Goal: Find contact information: Find contact information

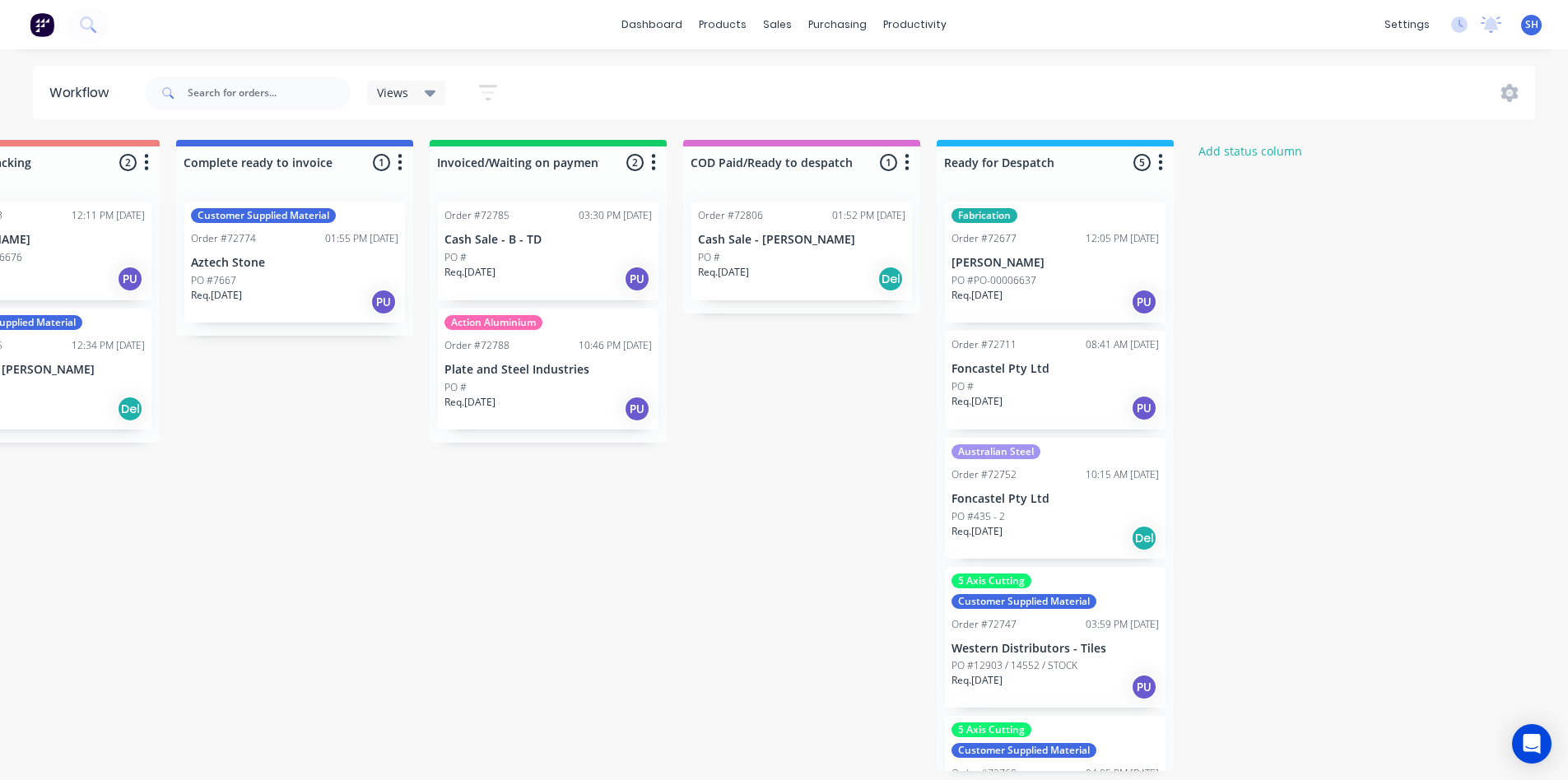
scroll to position [0, 1380]
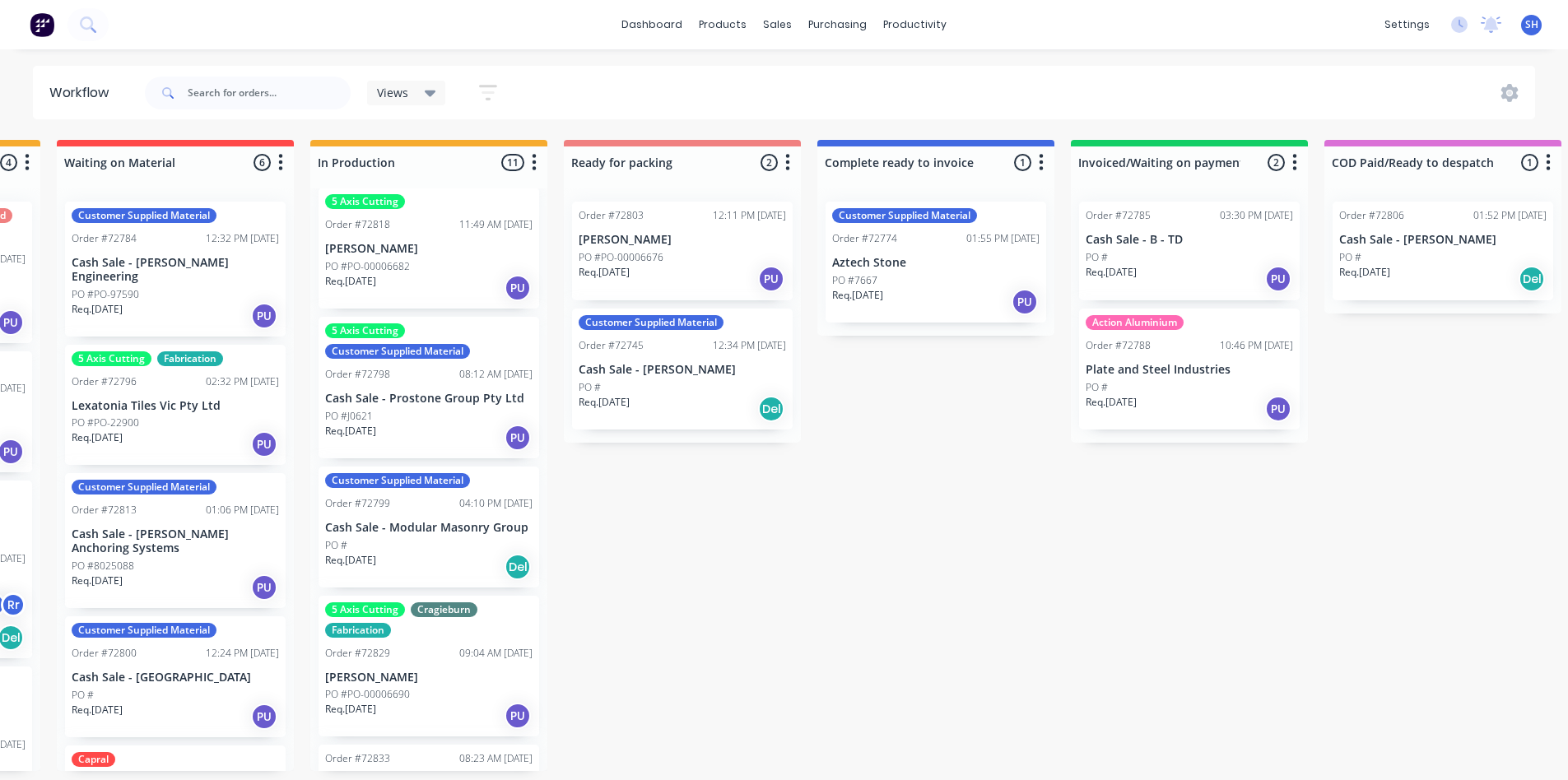
scroll to position [658, 0]
click at [430, 541] on div "PO #" at bounding box center [429, 545] width 207 height 15
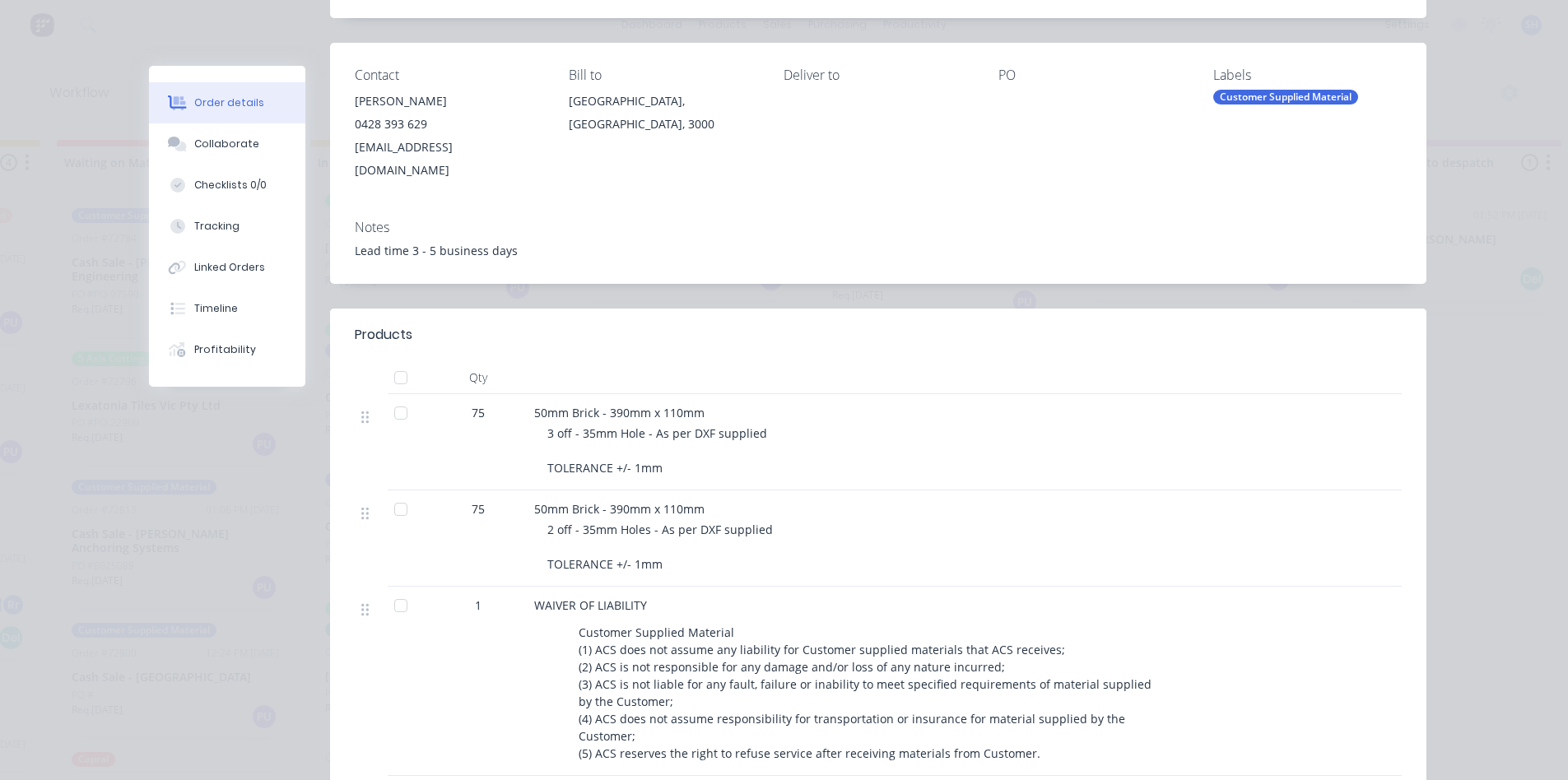
scroll to position [247, 0]
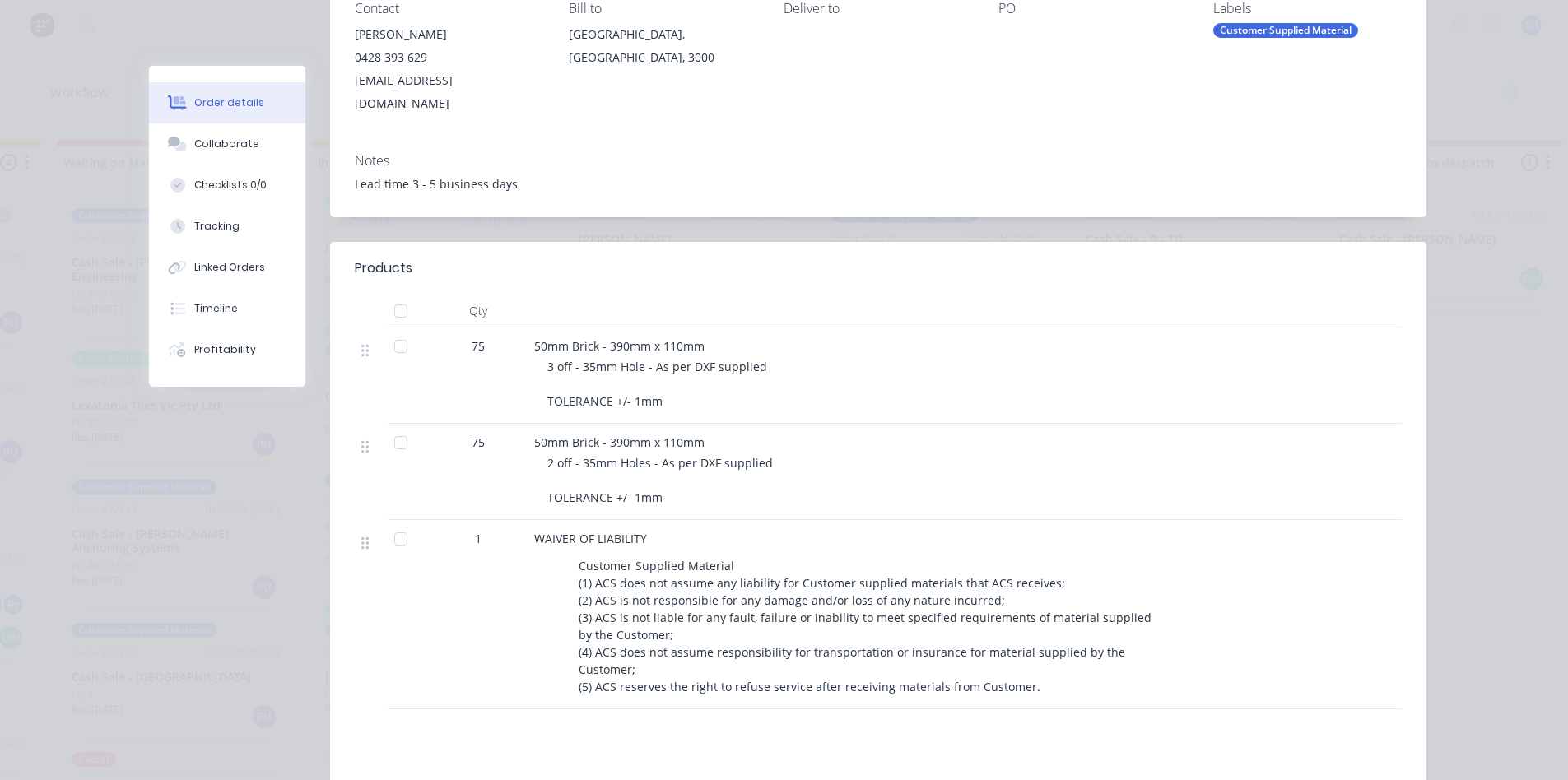
click at [1143, 266] on header "Products" at bounding box center [878, 268] width 1096 height 53
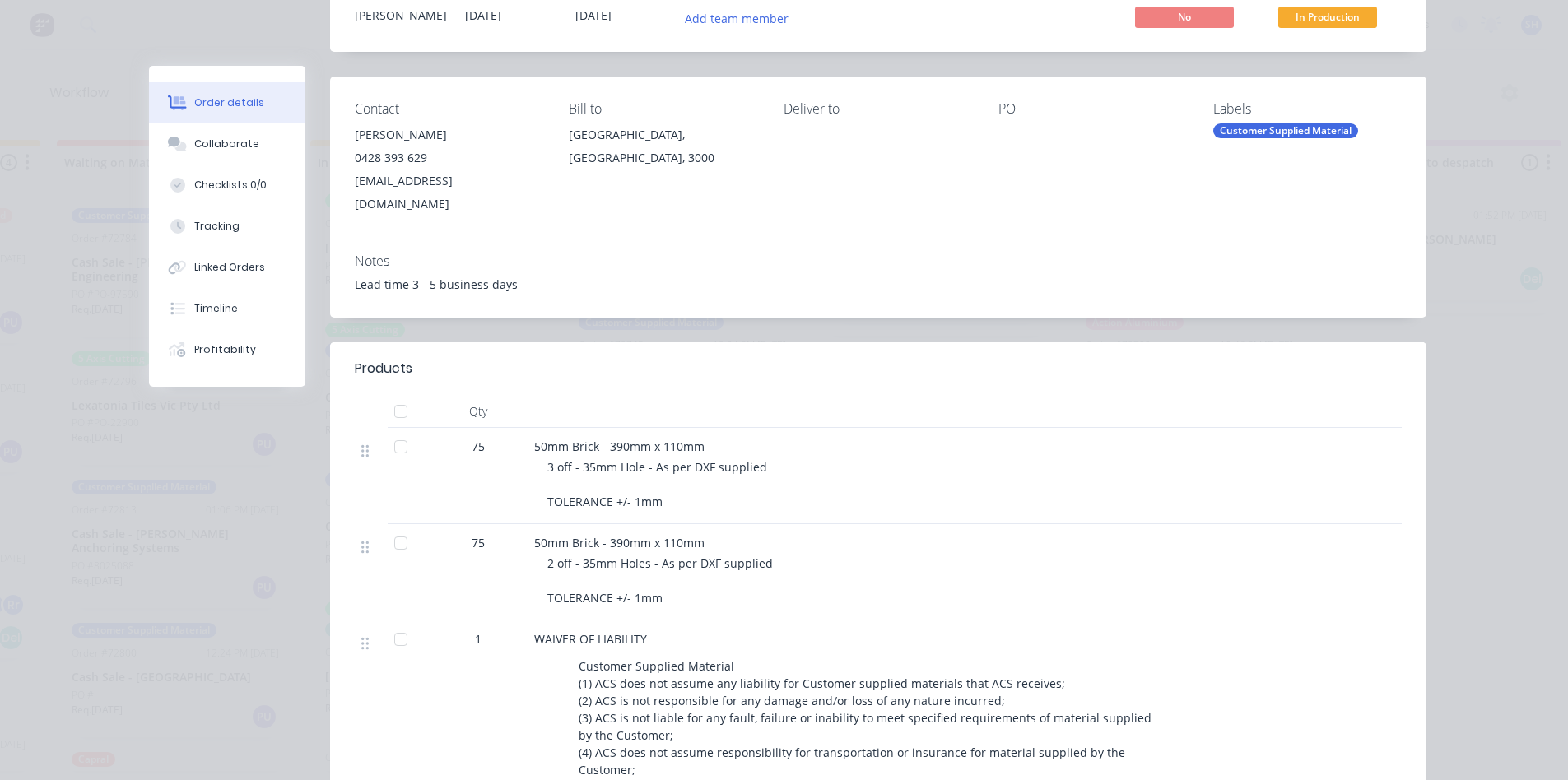
scroll to position [0, 0]
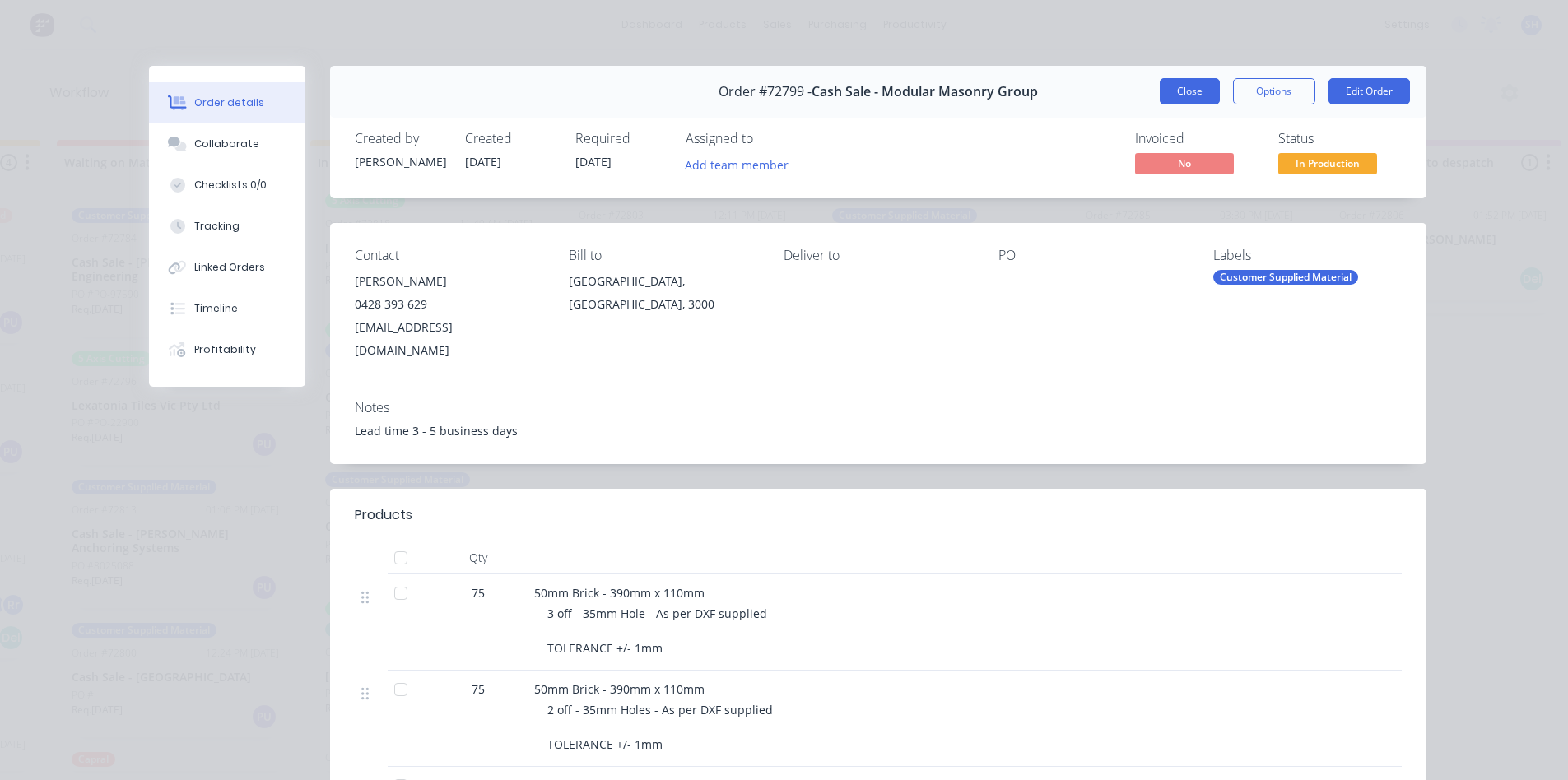
click at [1164, 93] on button "Close" at bounding box center [1189, 92] width 60 height 26
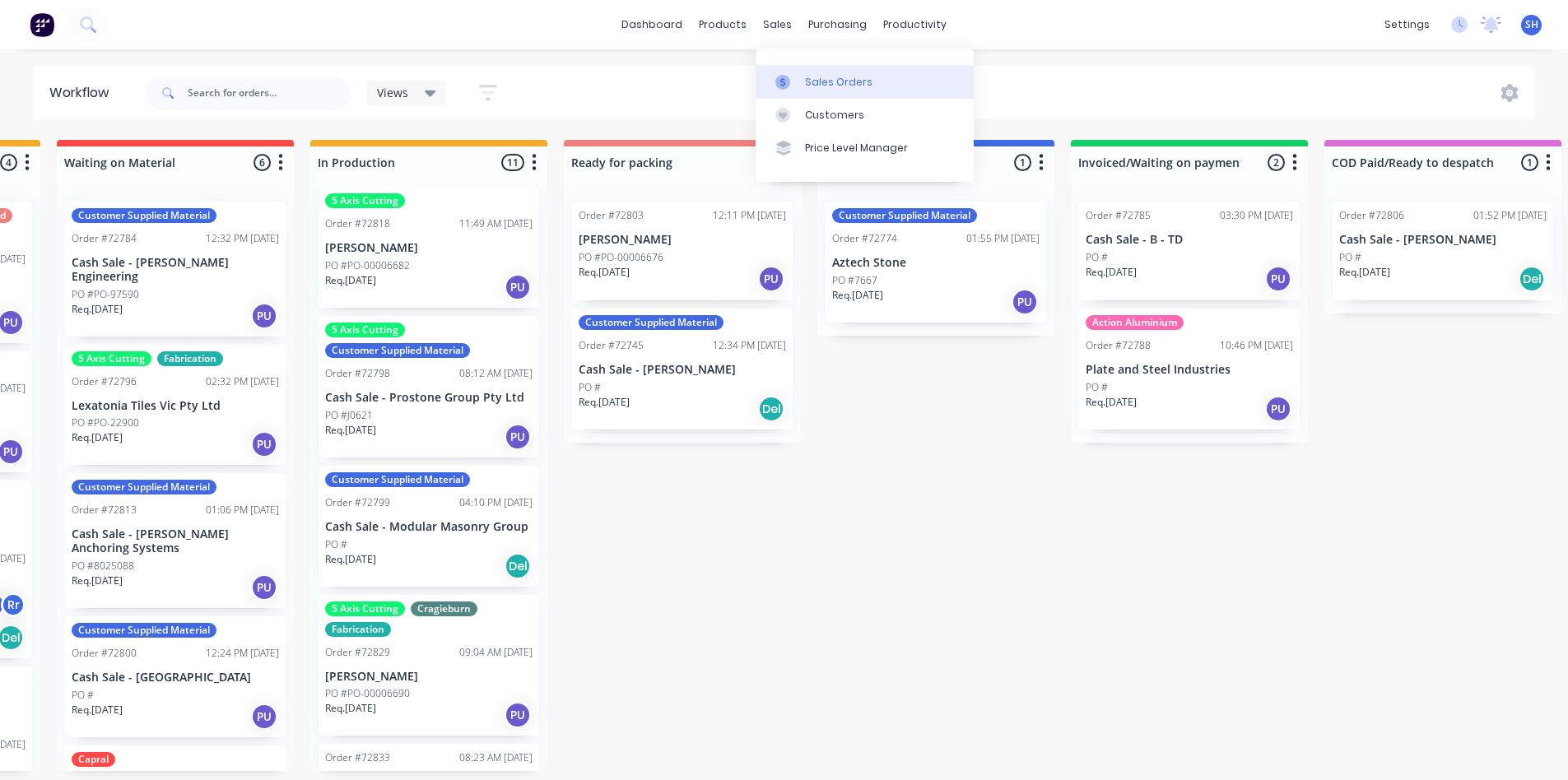
click at [813, 78] on div "Sales Orders" at bounding box center [839, 83] width 68 height 15
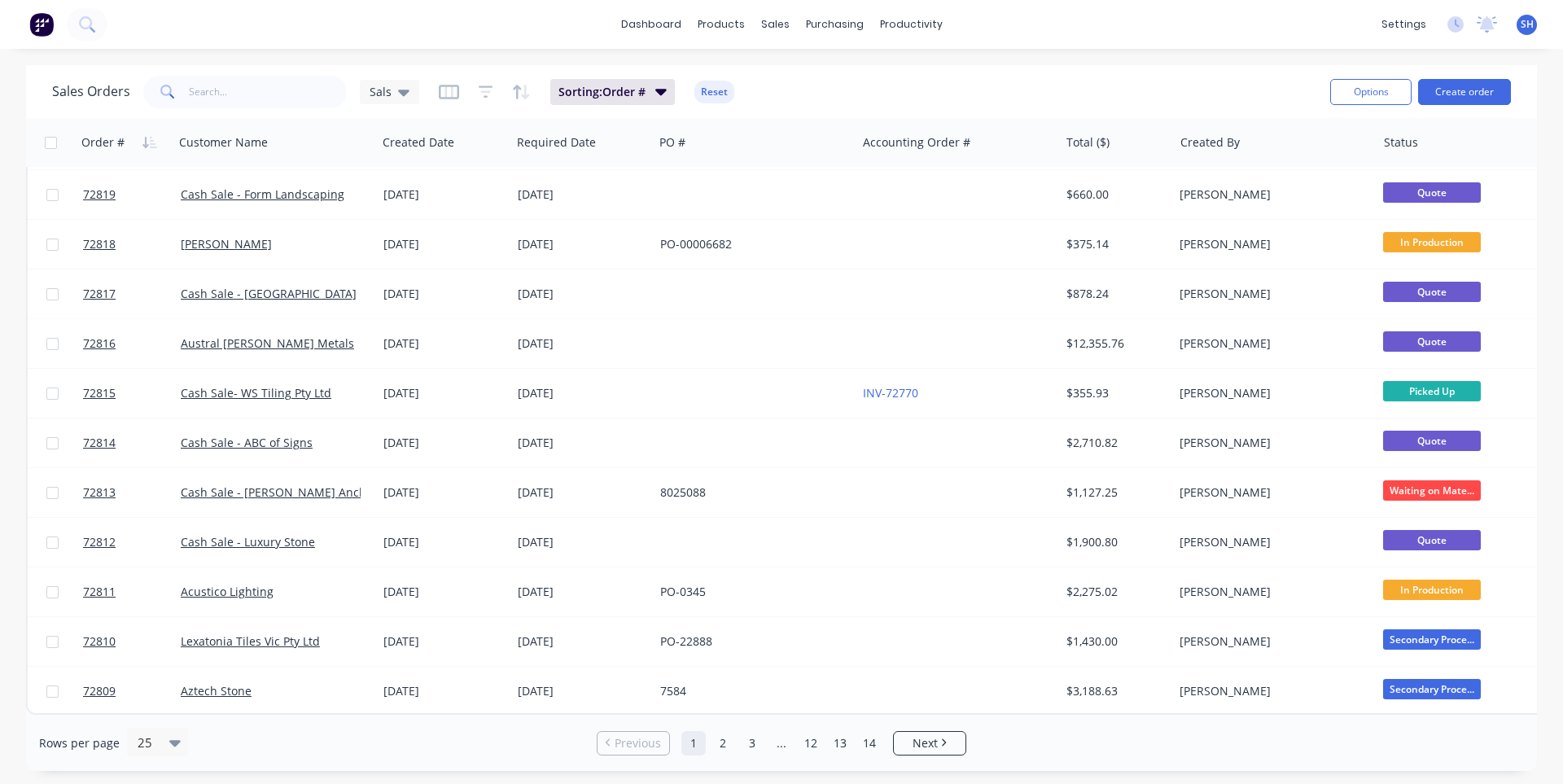
scroll to position [702, 0]
click at [257, 105] on input "text" at bounding box center [268, 92] width 159 height 33
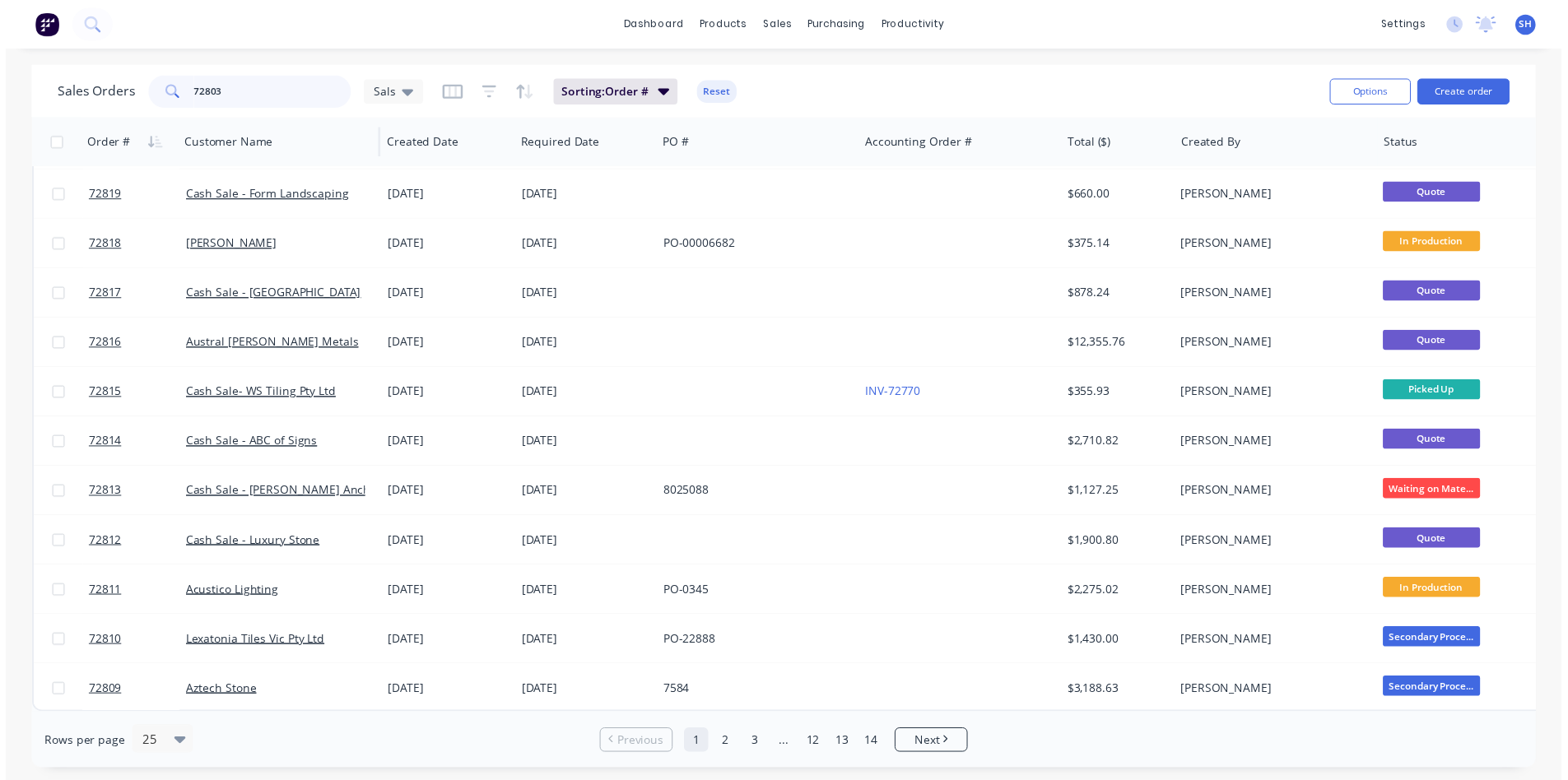
scroll to position [0, 0]
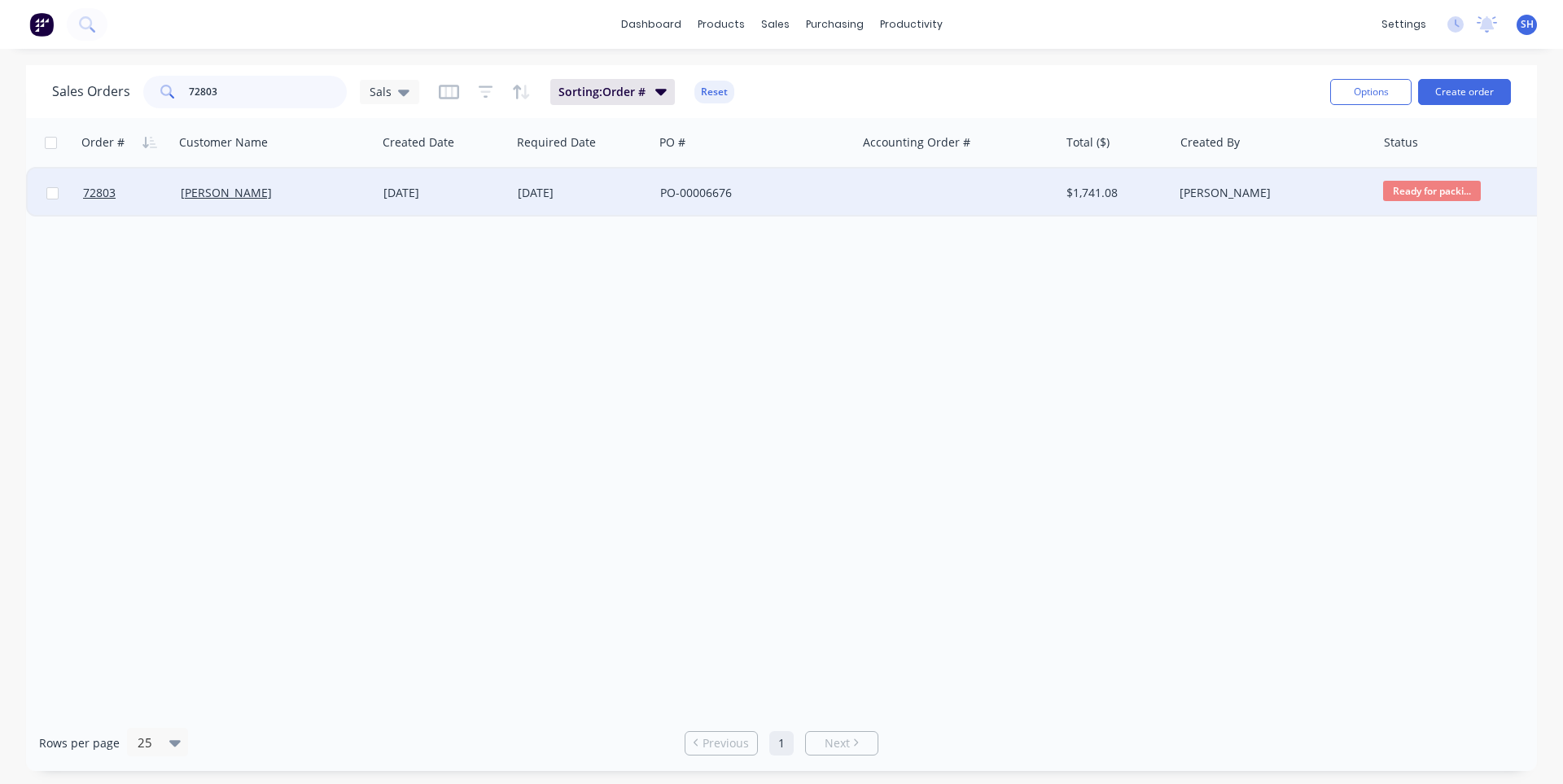
type input "72803"
click at [753, 193] on div "PO-00006676" at bounding box center [750, 193] width 181 height 16
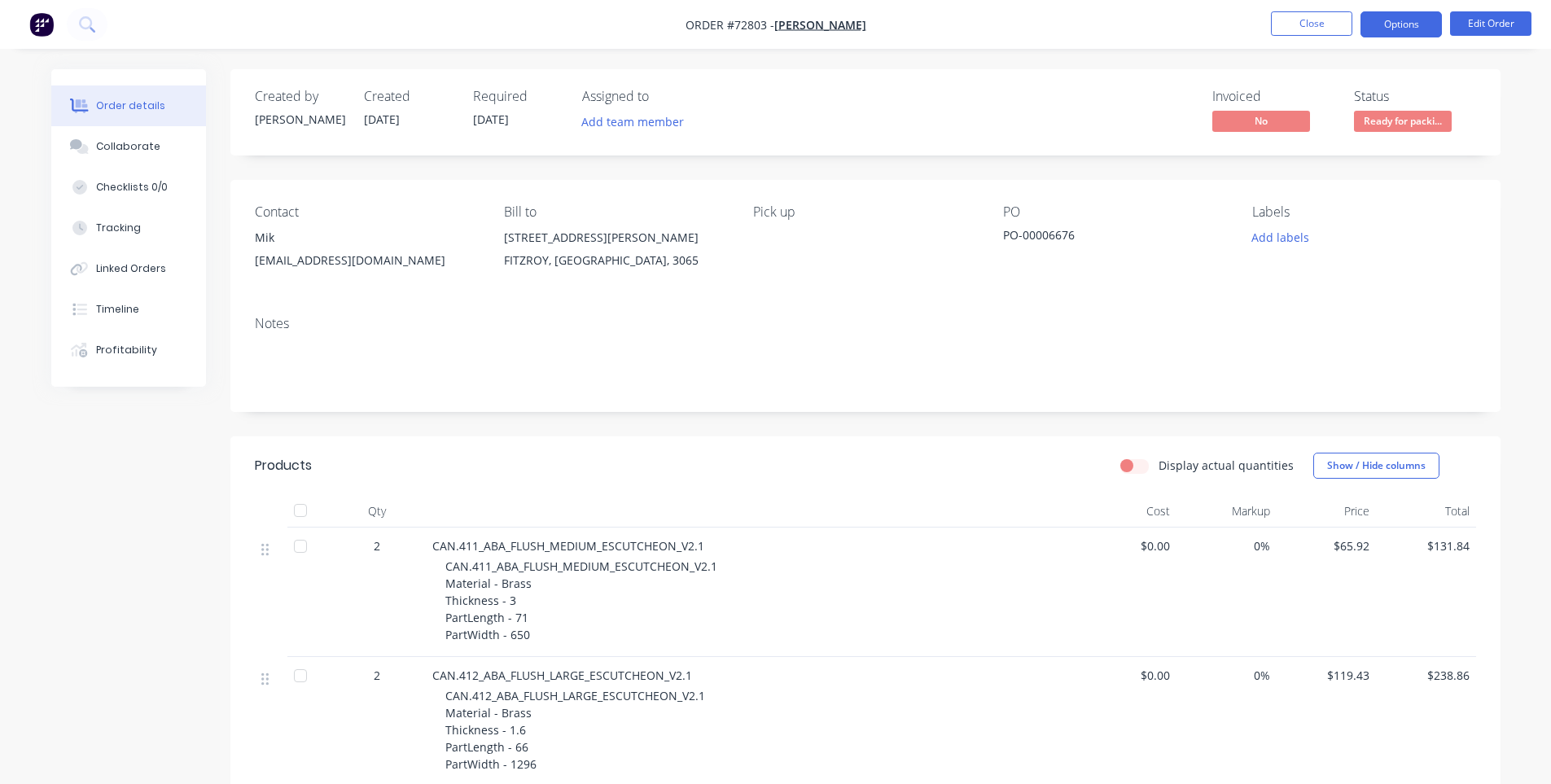
click at [1388, 26] on button "Options" at bounding box center [1401, 24] width 82 height 26
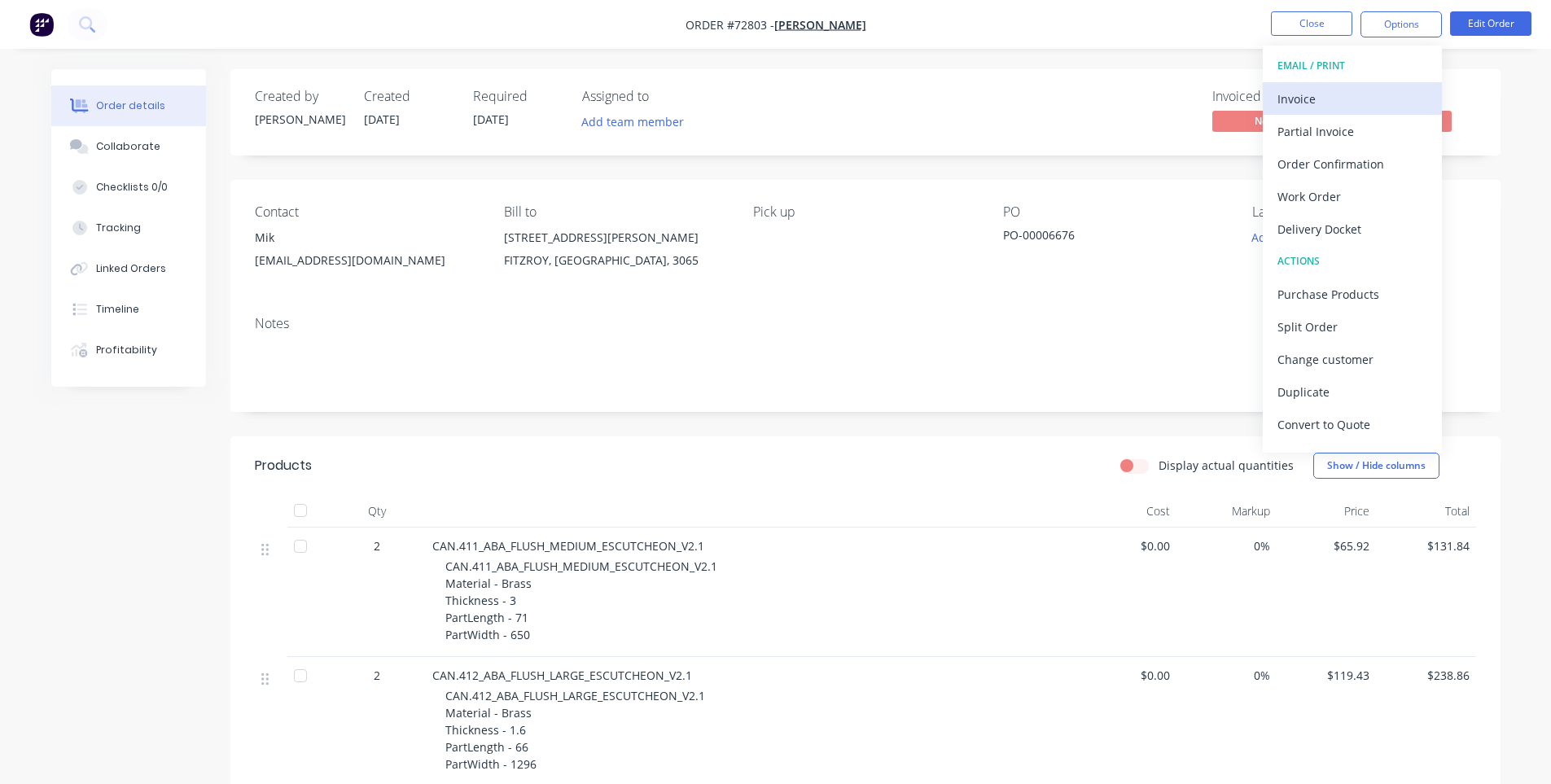
click at [1343, 92] on div "Invoice" at bounding box center [1352, 99] width 149 height 24
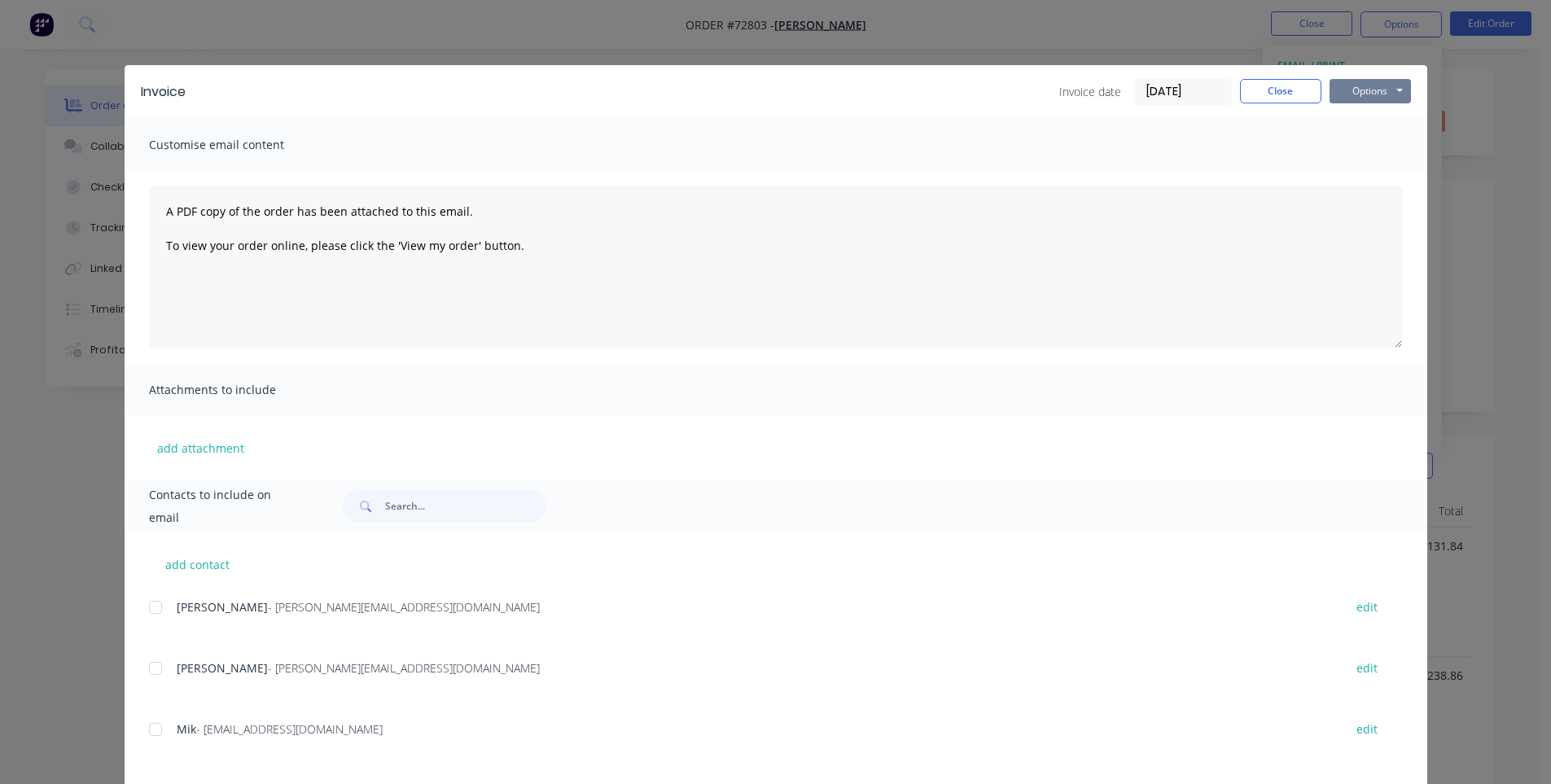
click at [1377, 91] on button "Options" at bounding box center [1370, 91] width 82 height 24
click at [1368, 145] on button "Print" at bounding box center [1381, 146] width 105 height 27
click at [1246, 103] on button "Close" at bounding box center [1281, 91] width 82 height 24
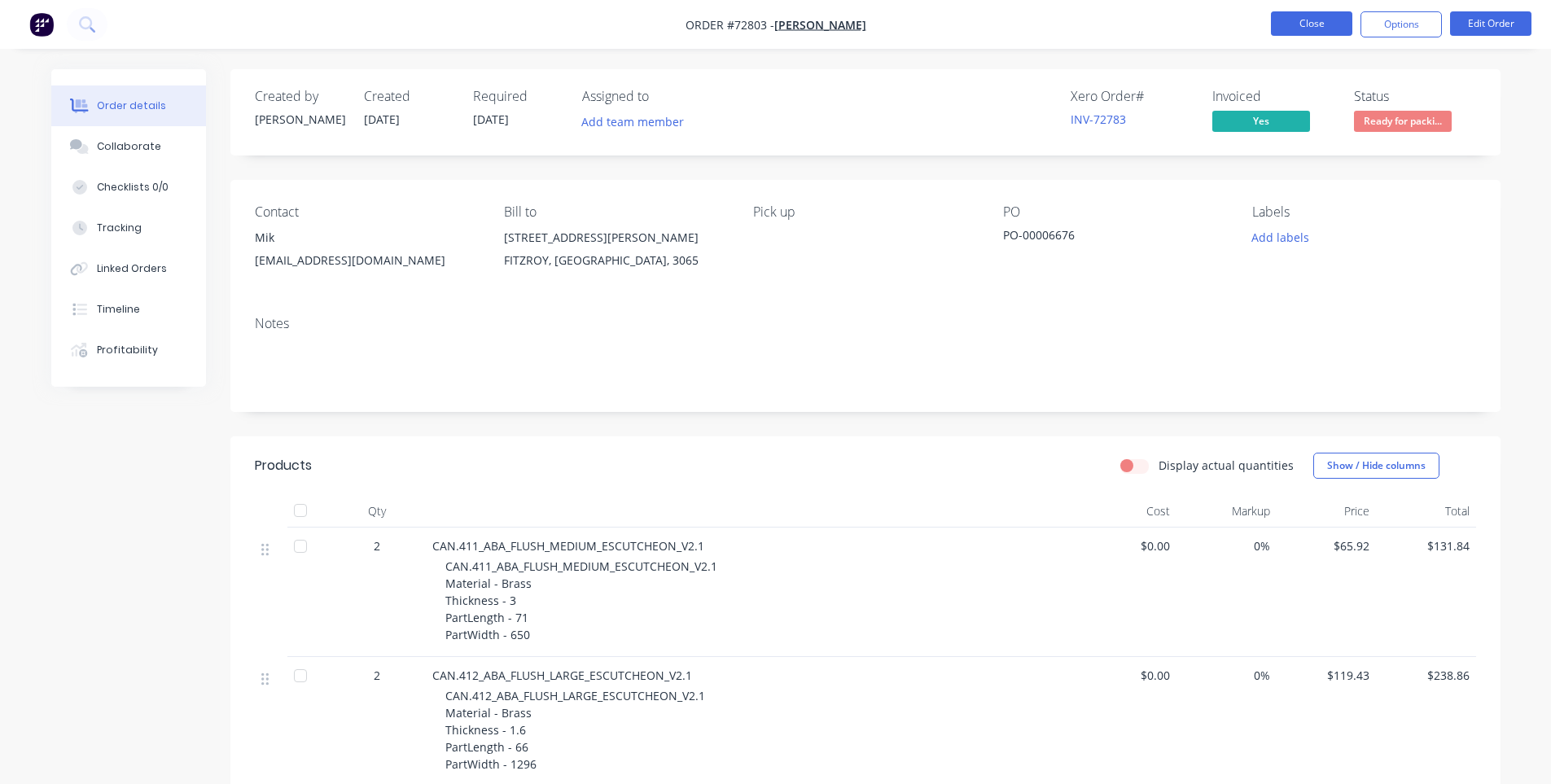
click at [1322, 29] on button "Close" at bounding box center [1312, 24] width 82 height 24
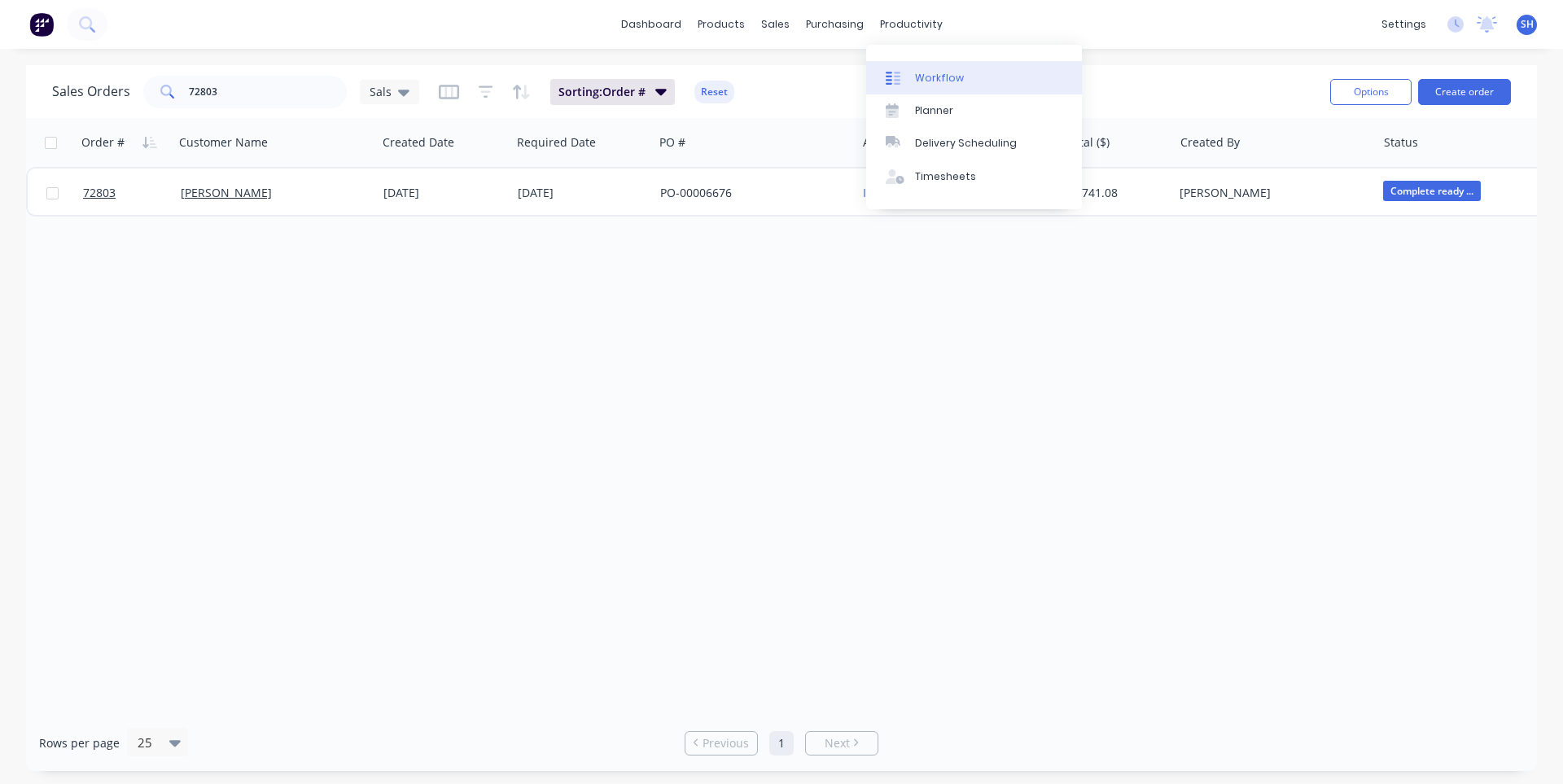
click at [946, 83] on div "Workflow" at bounding box center [940, 78] width 49 height 15
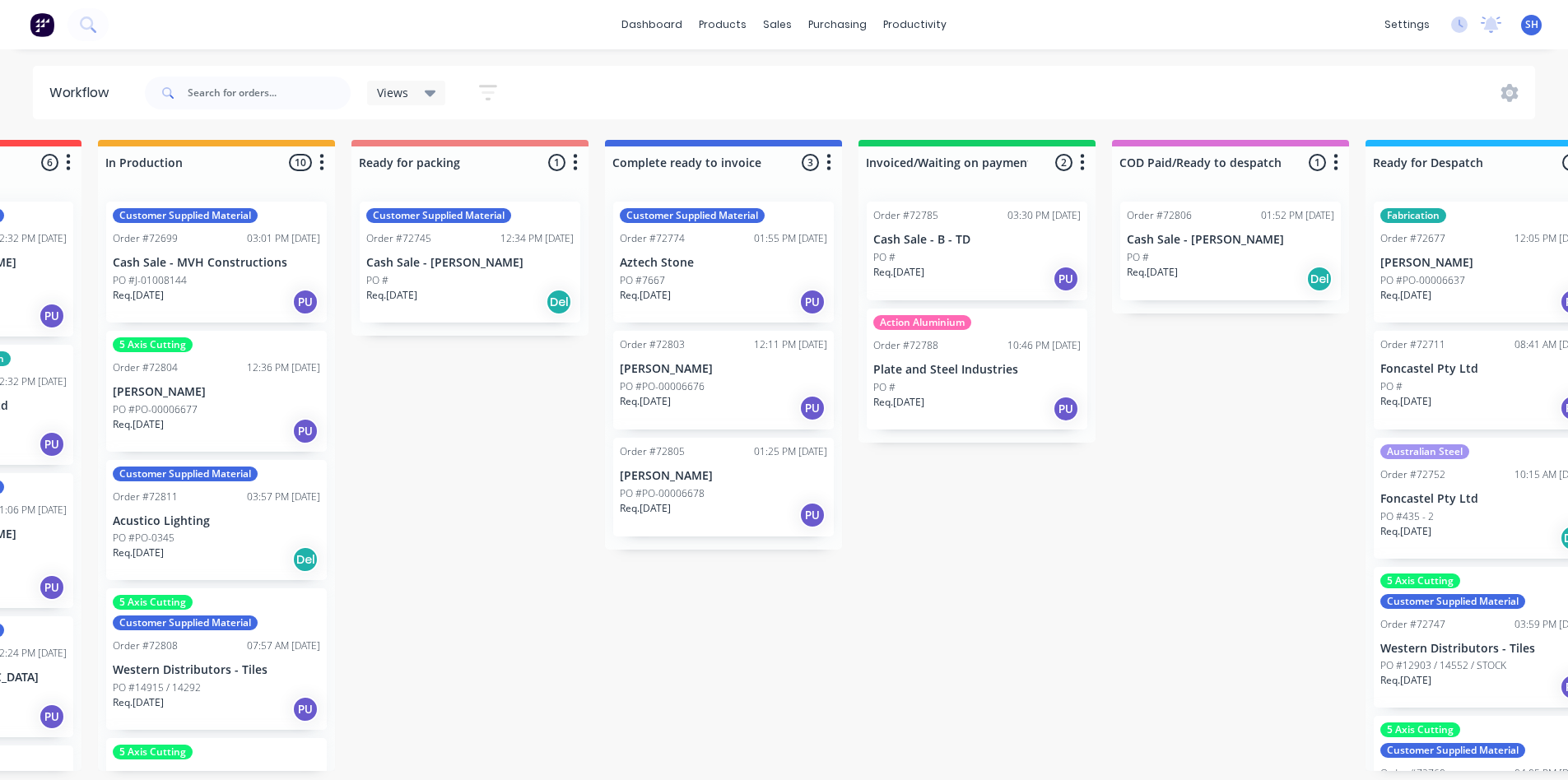
scroll to position [0, 969]
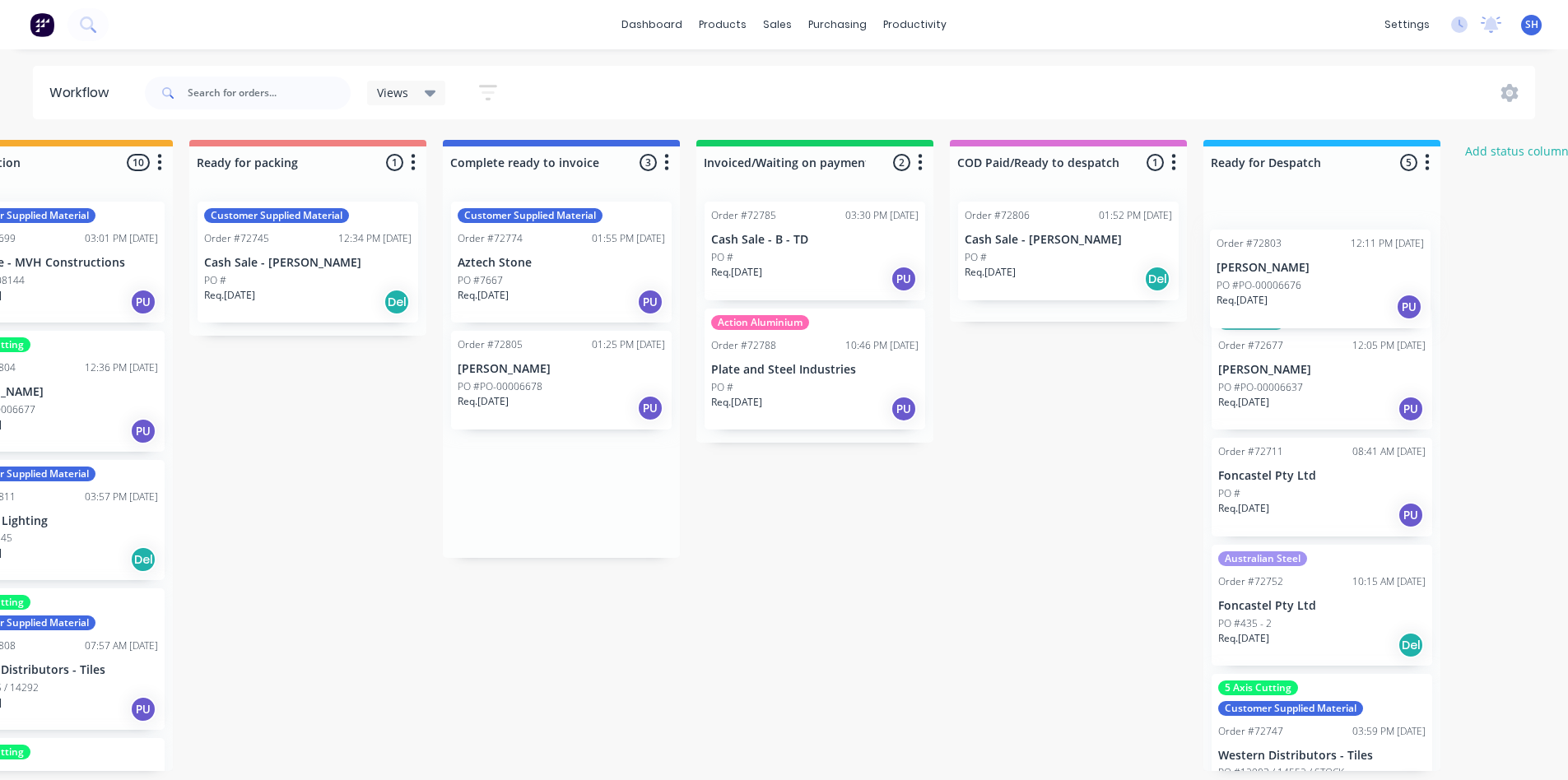
drag, startPoint x: 651, startPoint y: 379, endPoint x: 1267, endPoint y: 267, distance: 626.1
click at [1267, 267] on div "Submitted 0 Status colour #273444 hex #273444 Save Cancel Summaries Total order…" at bounding box center [366, 455] width 2983 height 631
drag, startPoint x: 1267, startPoint y: 267, endPoint x: 1258, endPoint y: 263, distance: 9.8
click at [1267, 265] on div "Fabrication Order #72677 12:05 PM 08/08/25 Christopher Boots PO #PO-00006637 Re…" at bounding box center [1321, 480] width 237 height 583
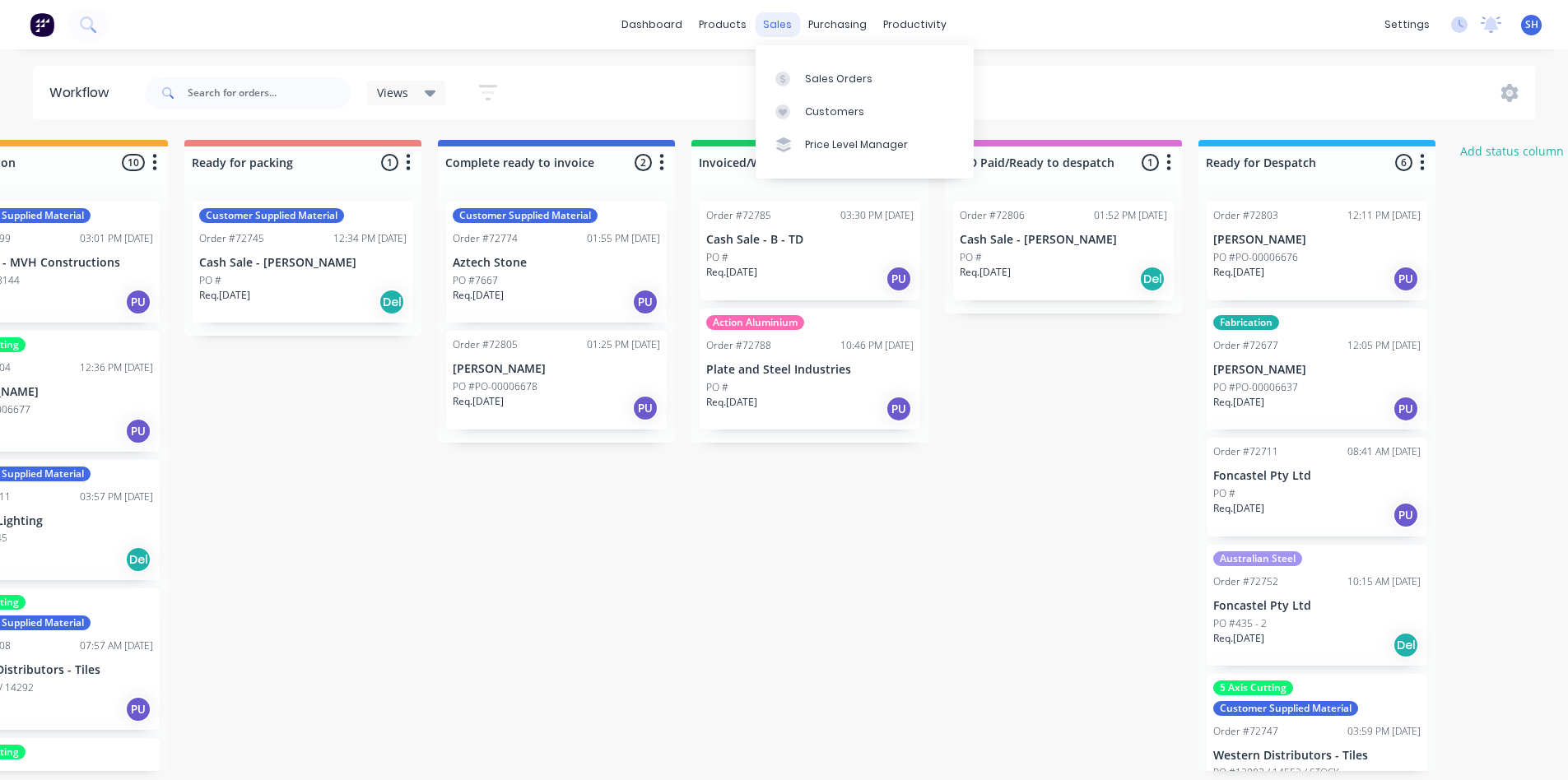
click at [780, 30] on div "sales" at bounding box center [777, 25] width 45 height 25
click at [814, 82] on div "Sales Orders" at bounding box center [839, 79] width 68 height 15
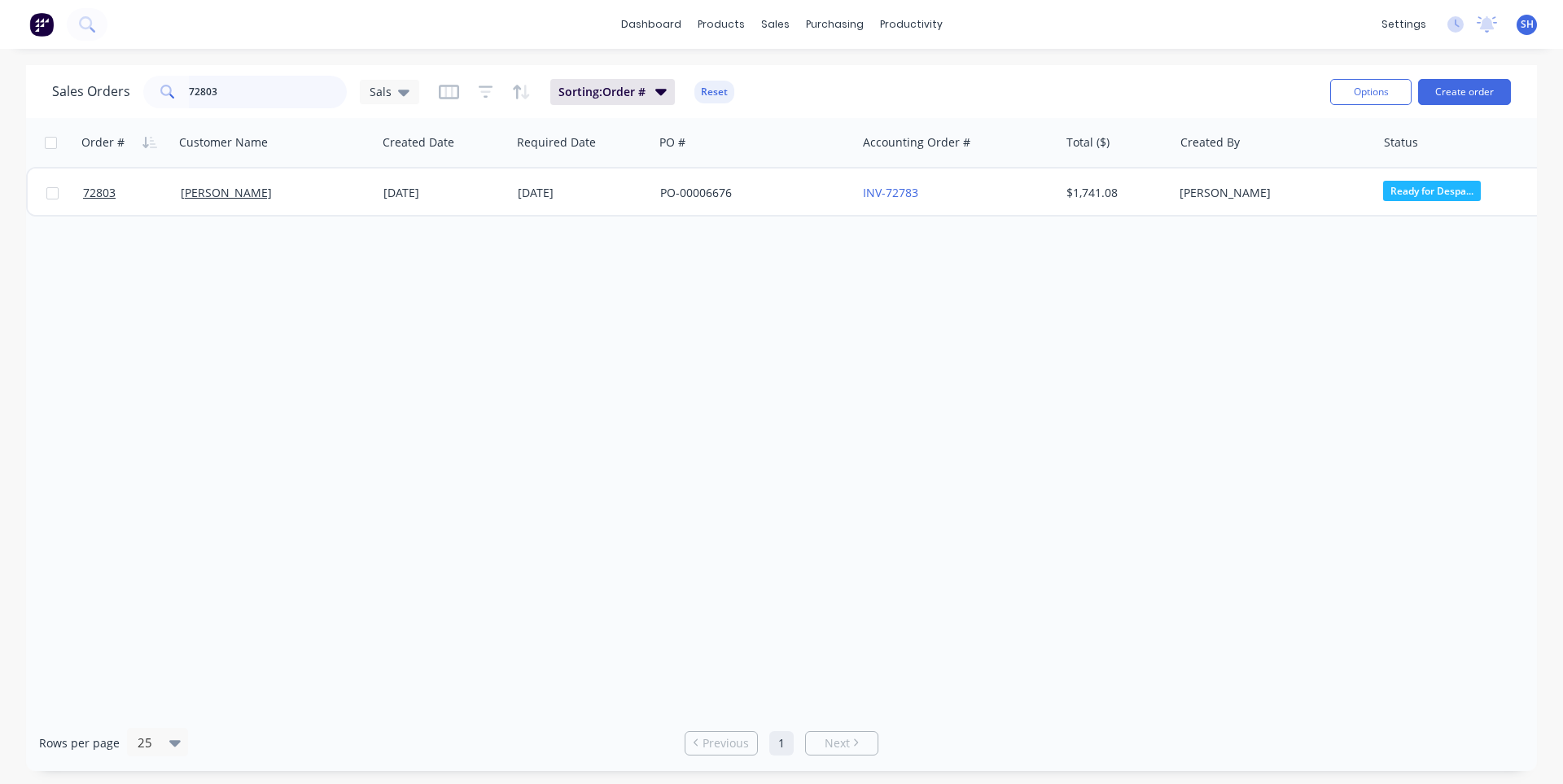
click at [252, 92] on input "72803" at bounding box center [268, 92] width 159 height 33
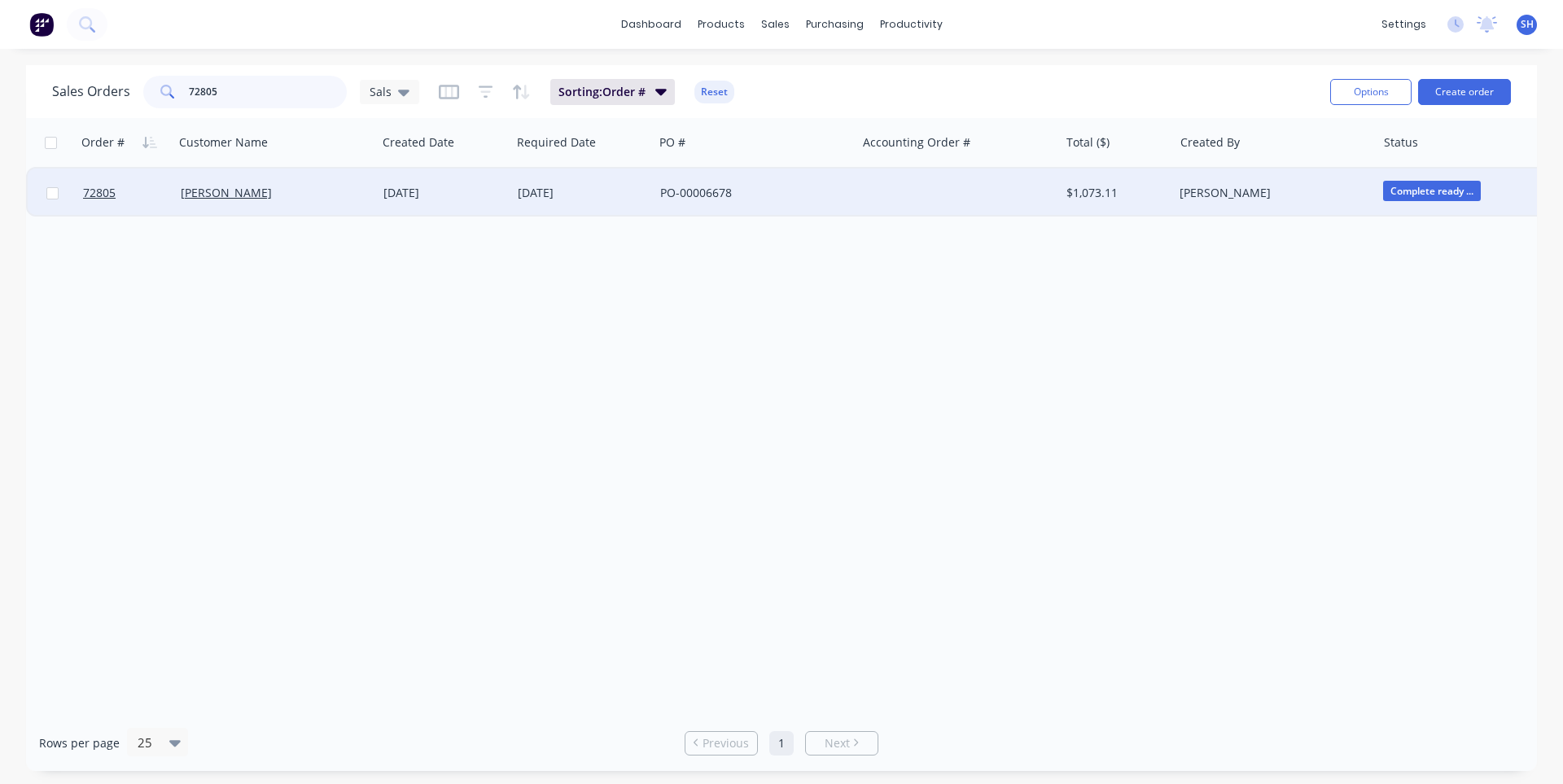
type input "72805"
click at [410, 203] on div "02 Sep 2025" at bounding box center [444, 193] width 134 height 49
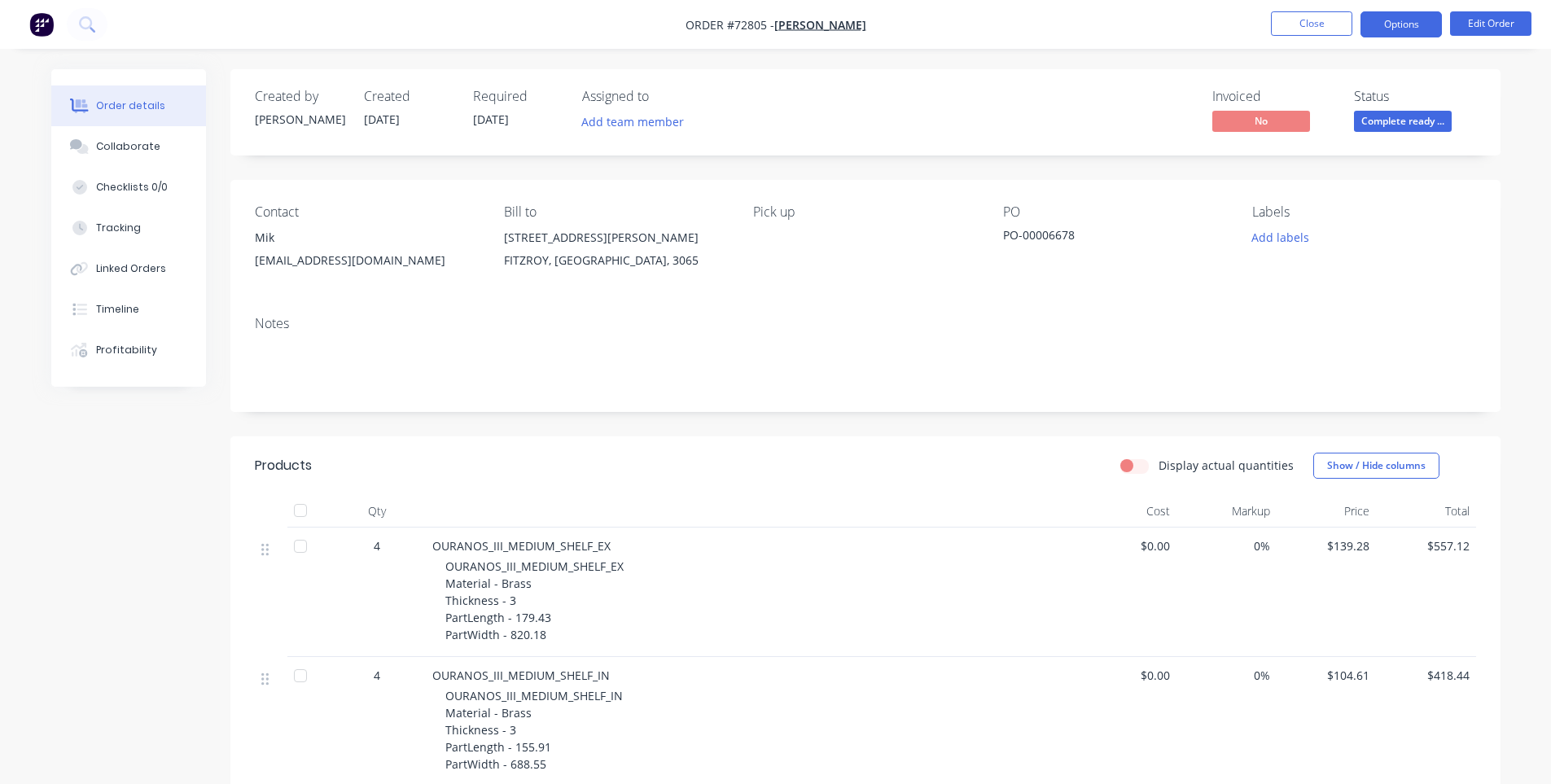
click at [1387, 20] on button "Options" at bounding box center [1401, 24] width 82 height 26
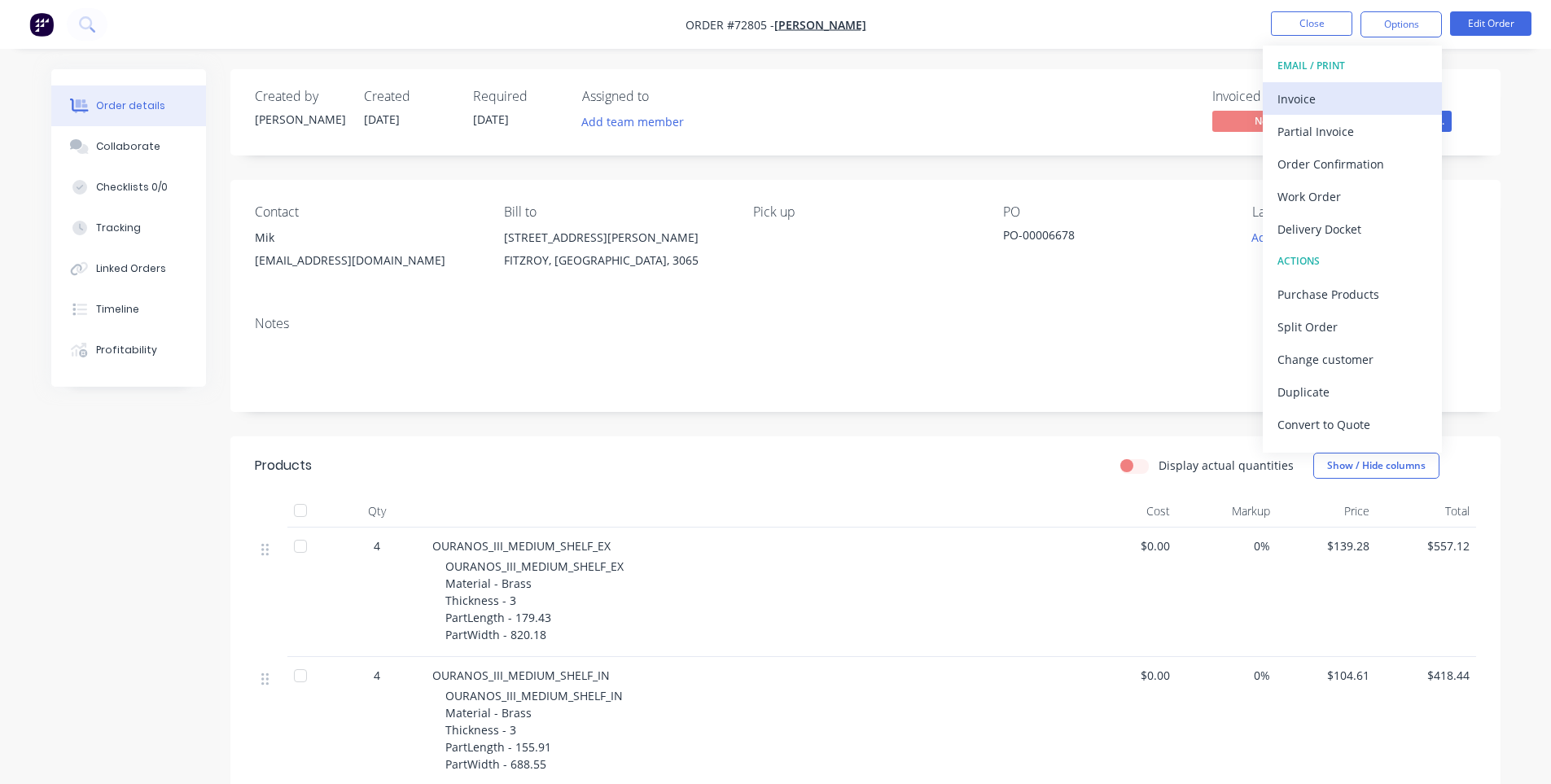
click at [1351, 97] on div "Invoice" at bounding box center [1352, 99] width 149 height 24
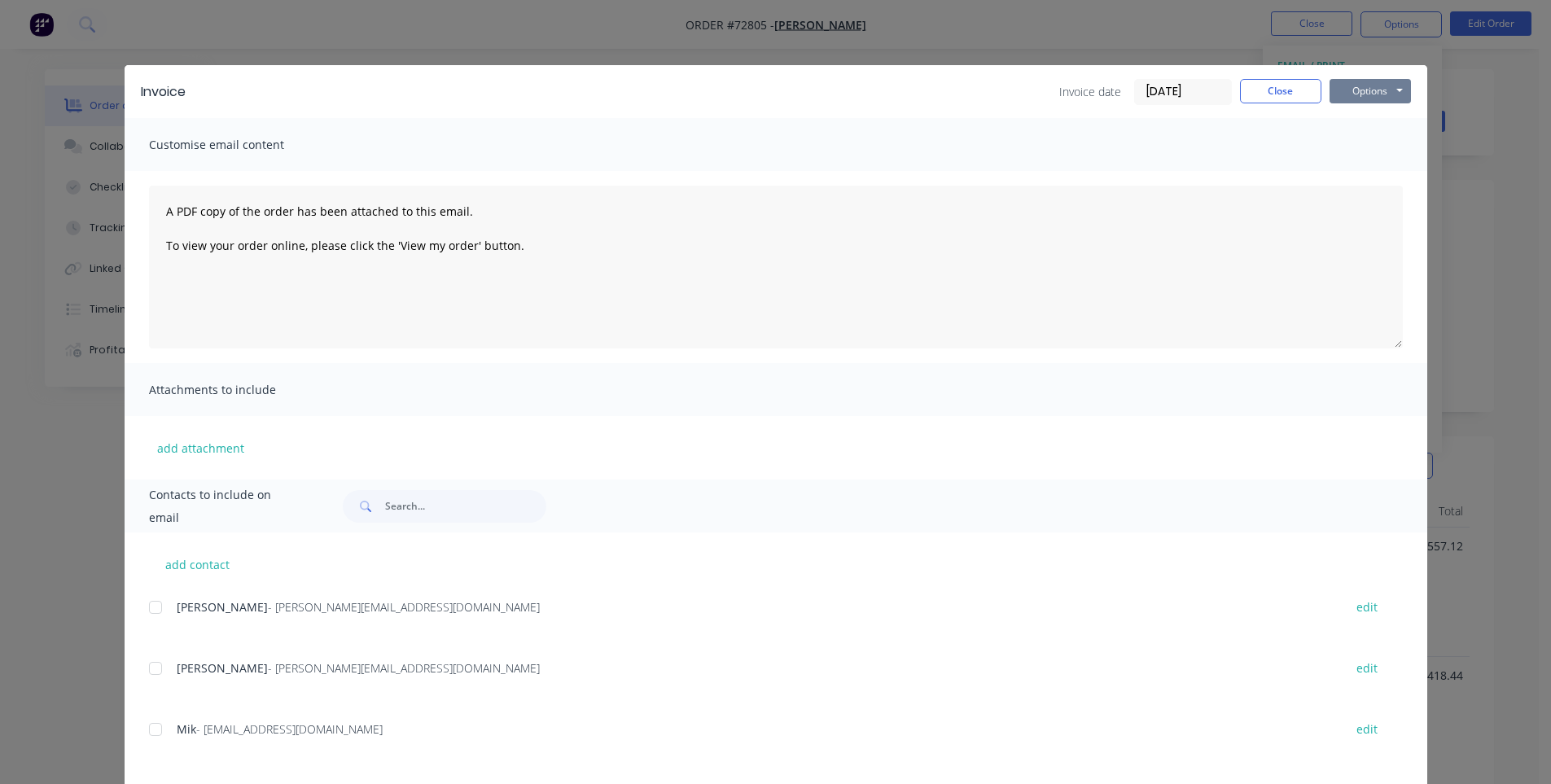
click at [1367, 93] on button "Options" at bounding box center [1370, 91] width 82 height 24
click at [1357, 155] on button "Print" at bounding box center [1381, 146] width 105 height 27
click at [1299, 89] on button "Close" at bounding box center [1281, 91] width 82 height 24
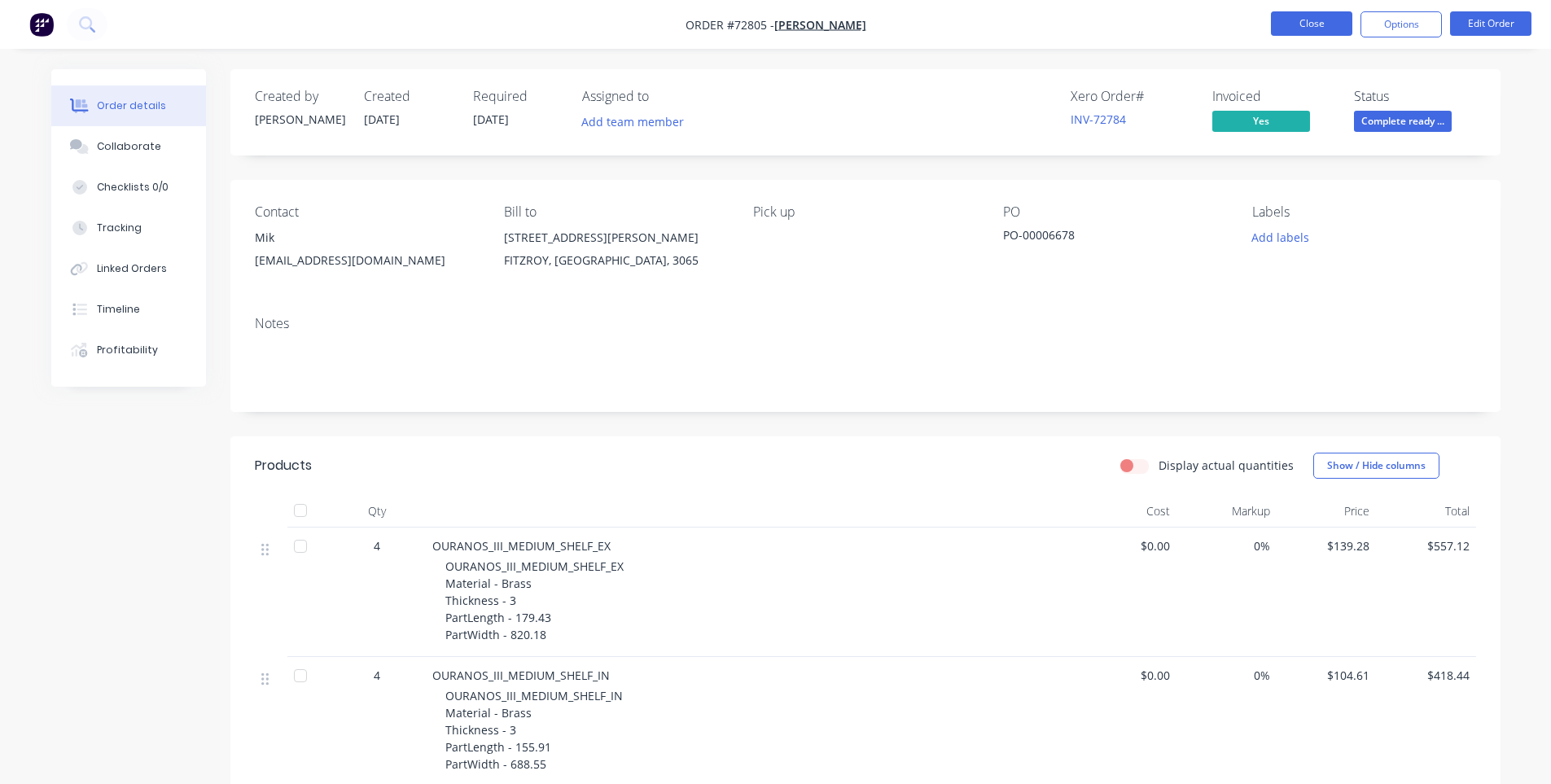
click at [1303, 24] on button "Close" at bounding box center [1312, 24] width 82 height 24
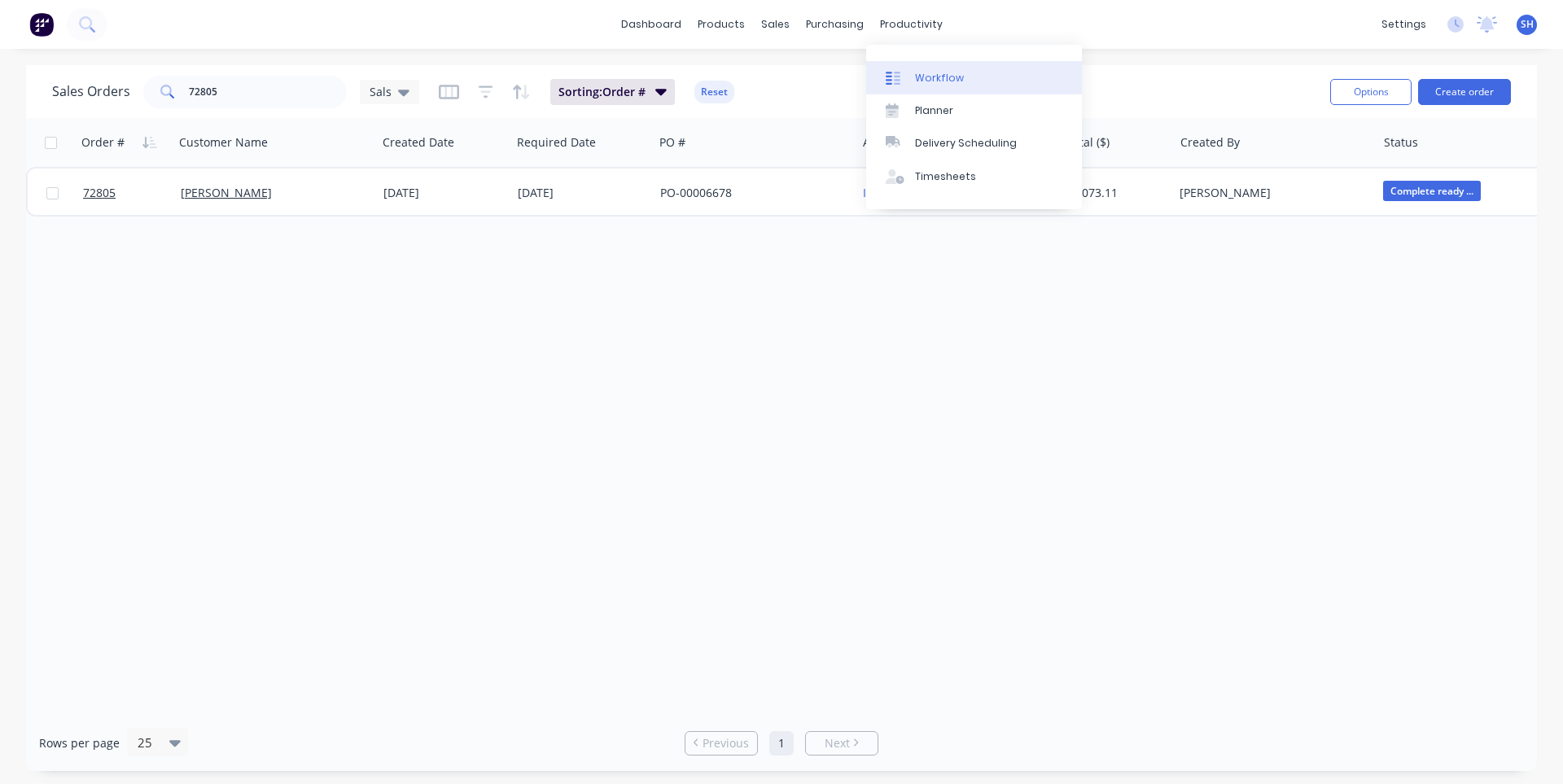
click at [921, 72] on div "Workflow" at bounding box center [940, 78] width 49 height 15
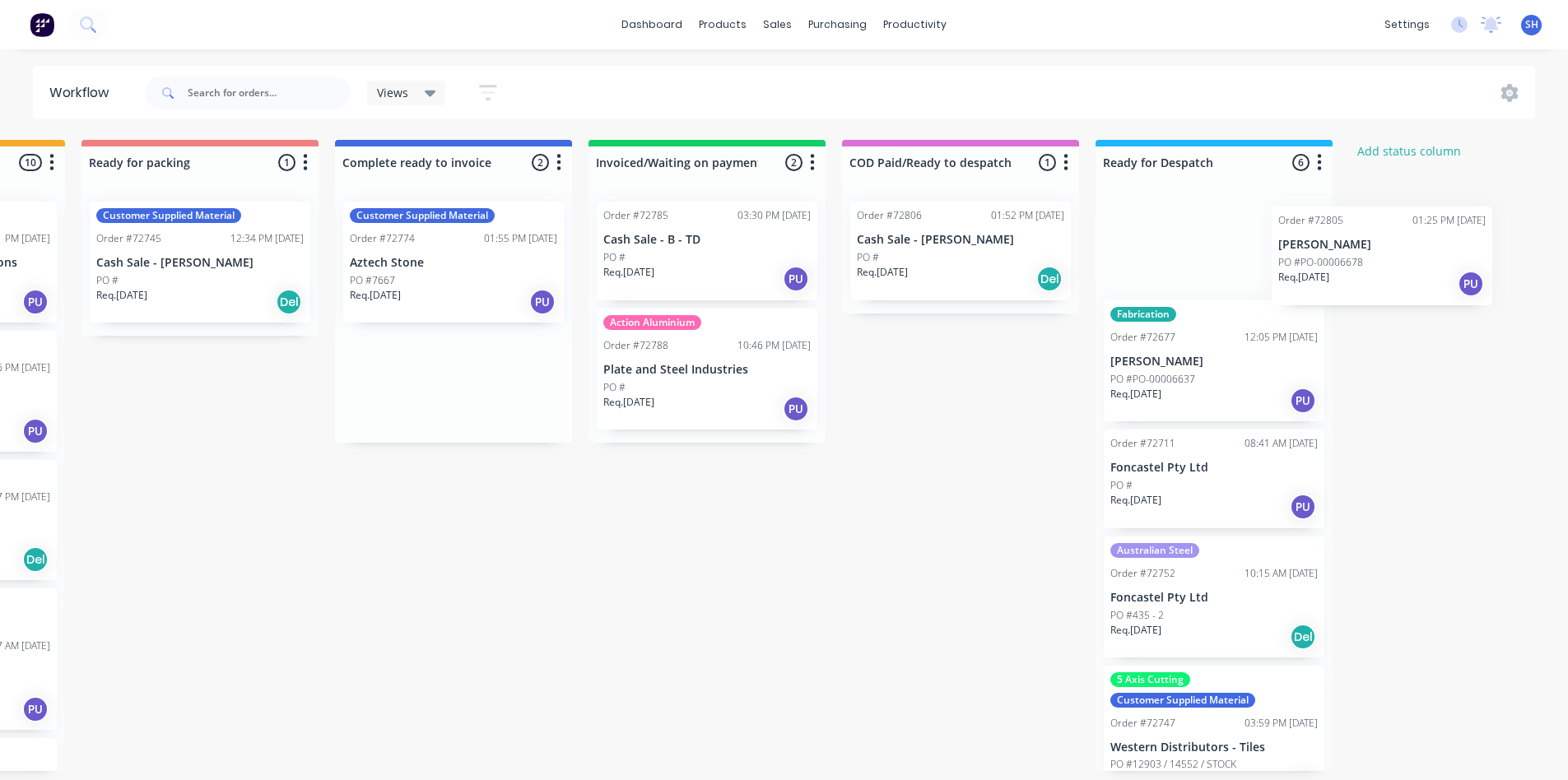
scroll to position [0, 1235]
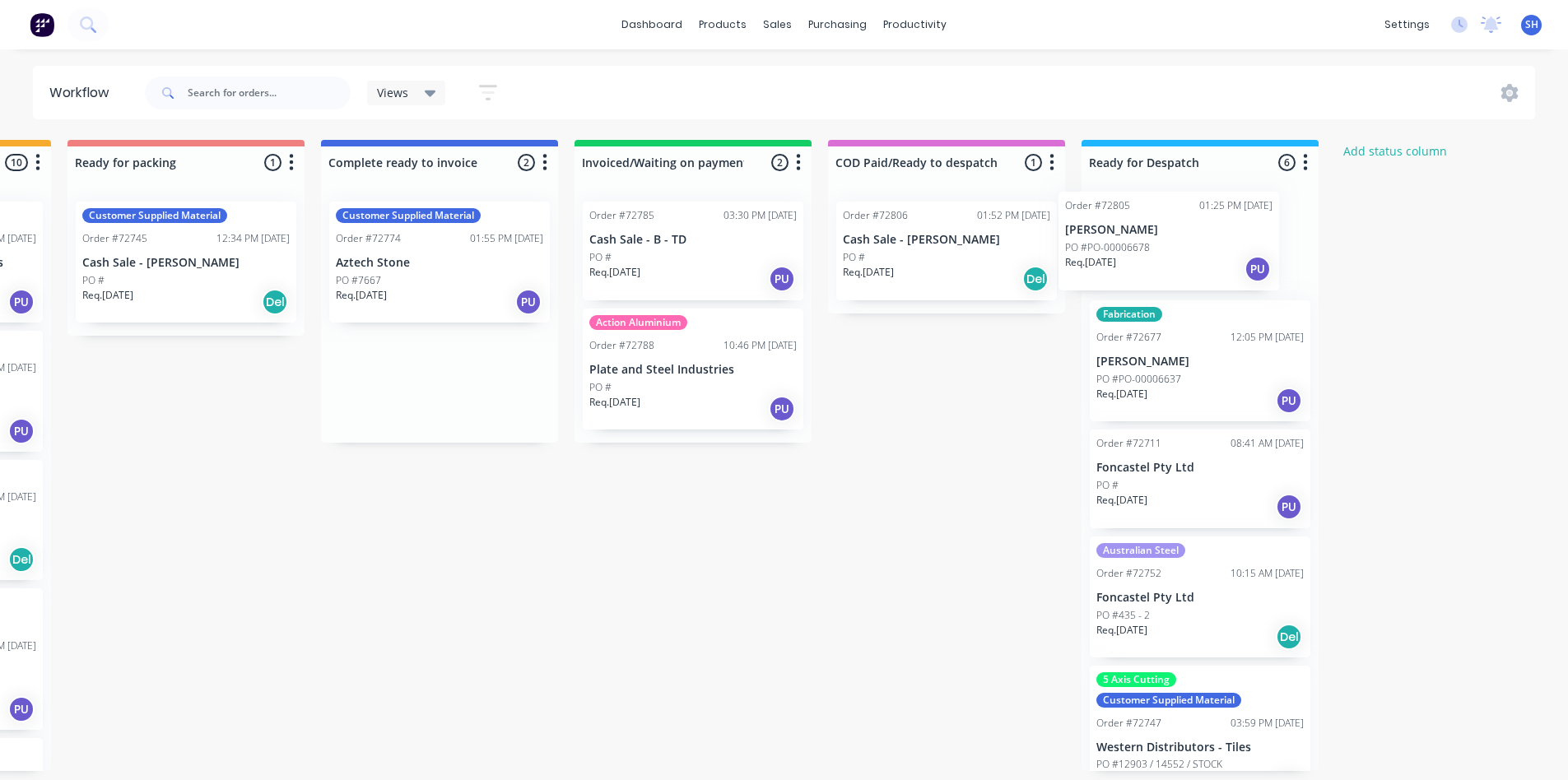
drag, startPoint x: 604, startPoint y: 389, endPoint x: 1137, endPoint y: 251, distance: 550.6
click at [1137, 251] on div "Submitted 0 Status colour #273444 hex #273444 Save Cancel Summaries Total order…" at bounding box center [244, 455] width 2983 height 631
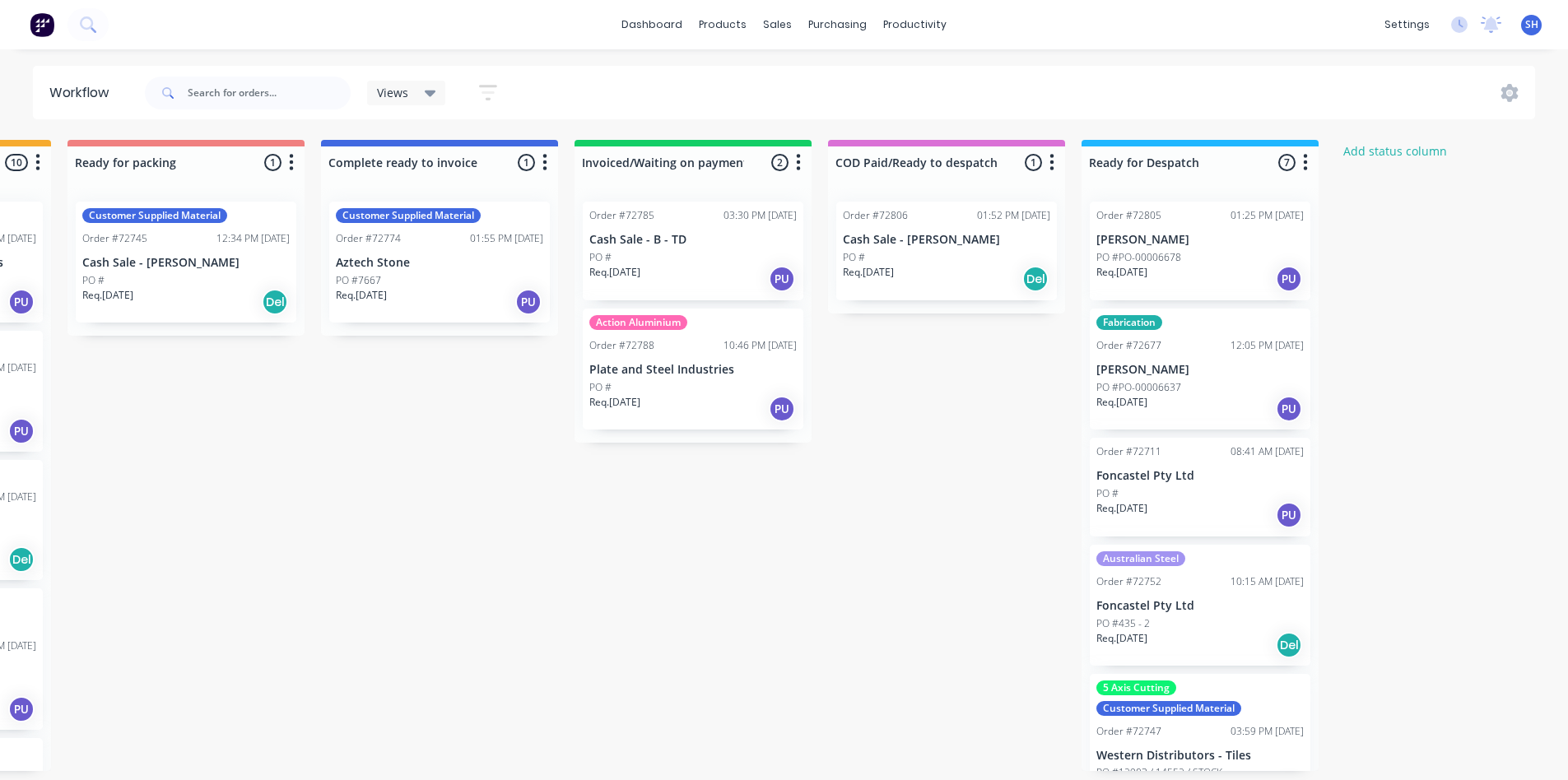
click at [893, 279] on p "Req. 09/09/25" at bounding box center [869, 272] width 51 height 15
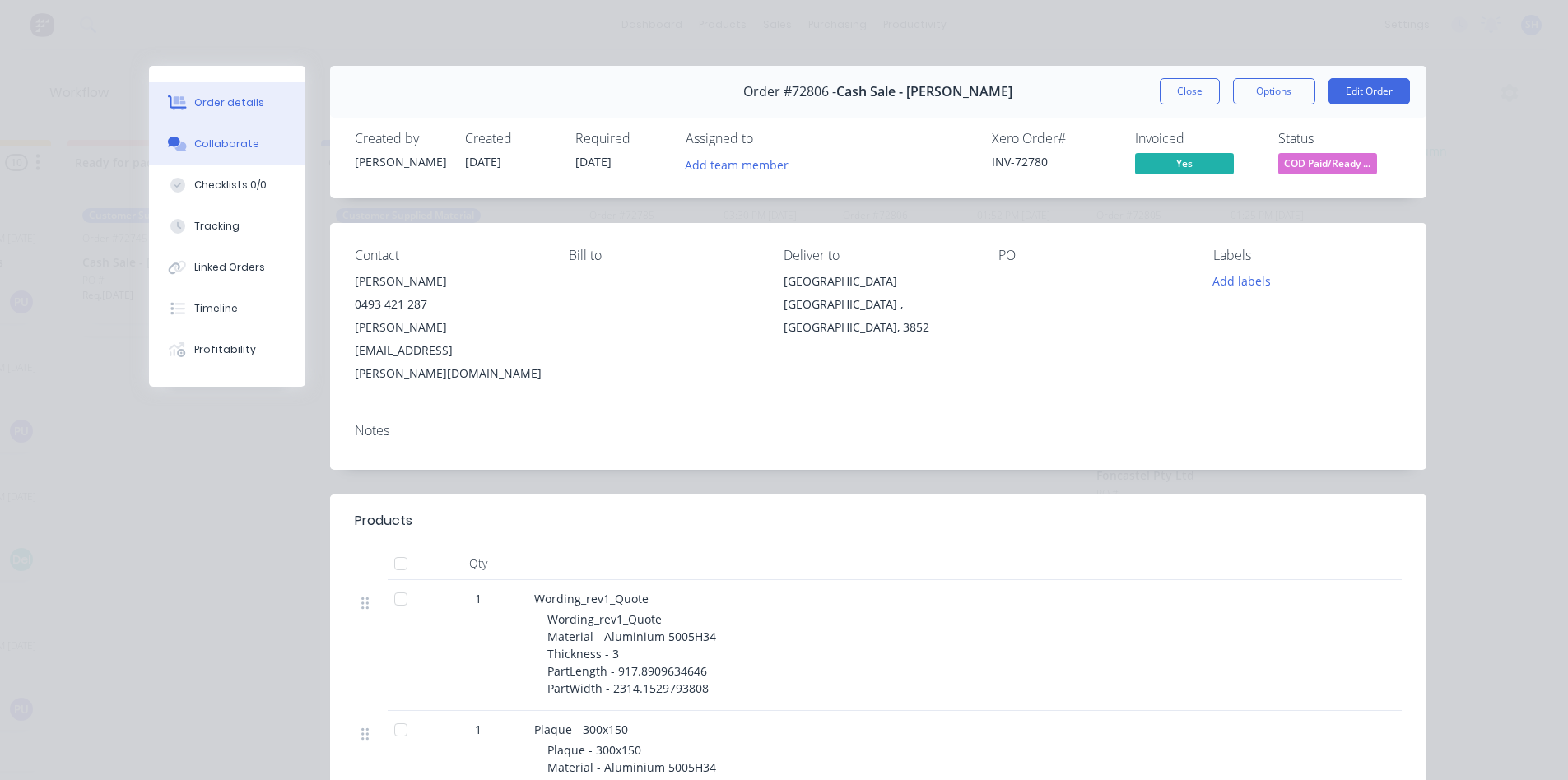
click at [213, 149] on div "Collaborate" at bounding box center [226, 144] width 65 height 15
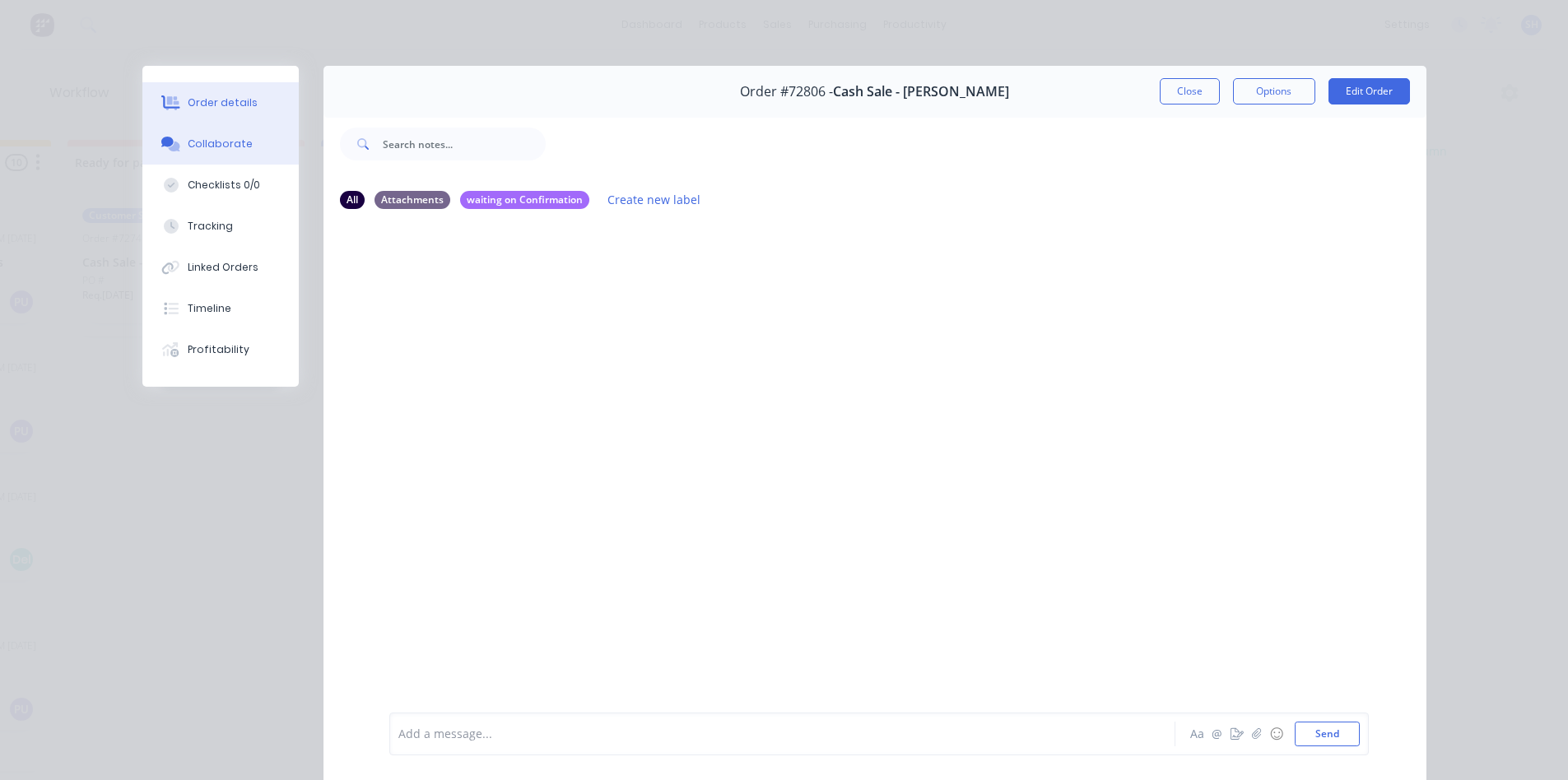
click at [213, 111] on button "Order details" at bounding box center [220, 103] width 156 height 41
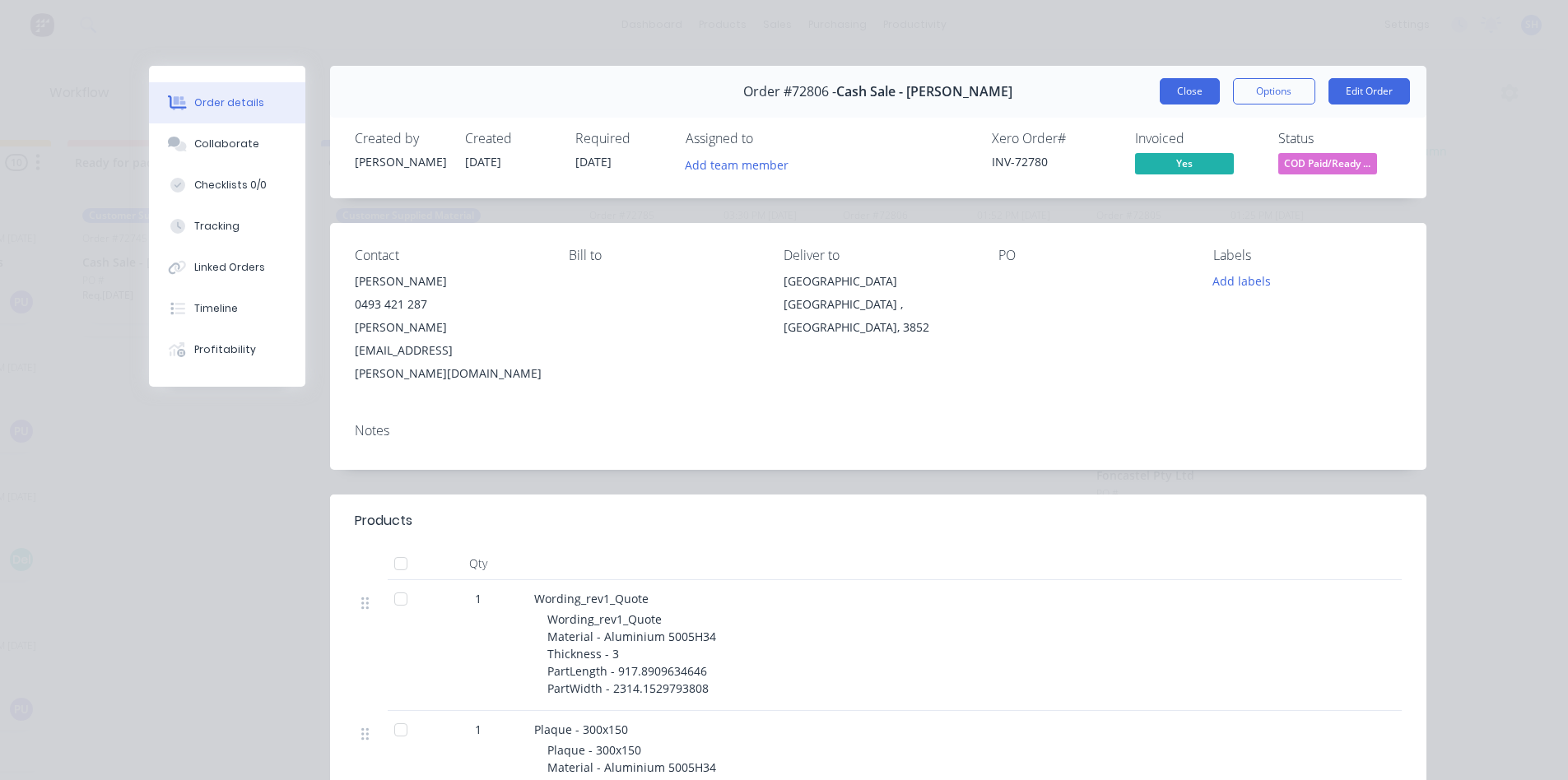
click at [1188, 98] on button "Close" at bounding box center [1189, 92] width 60 height 26
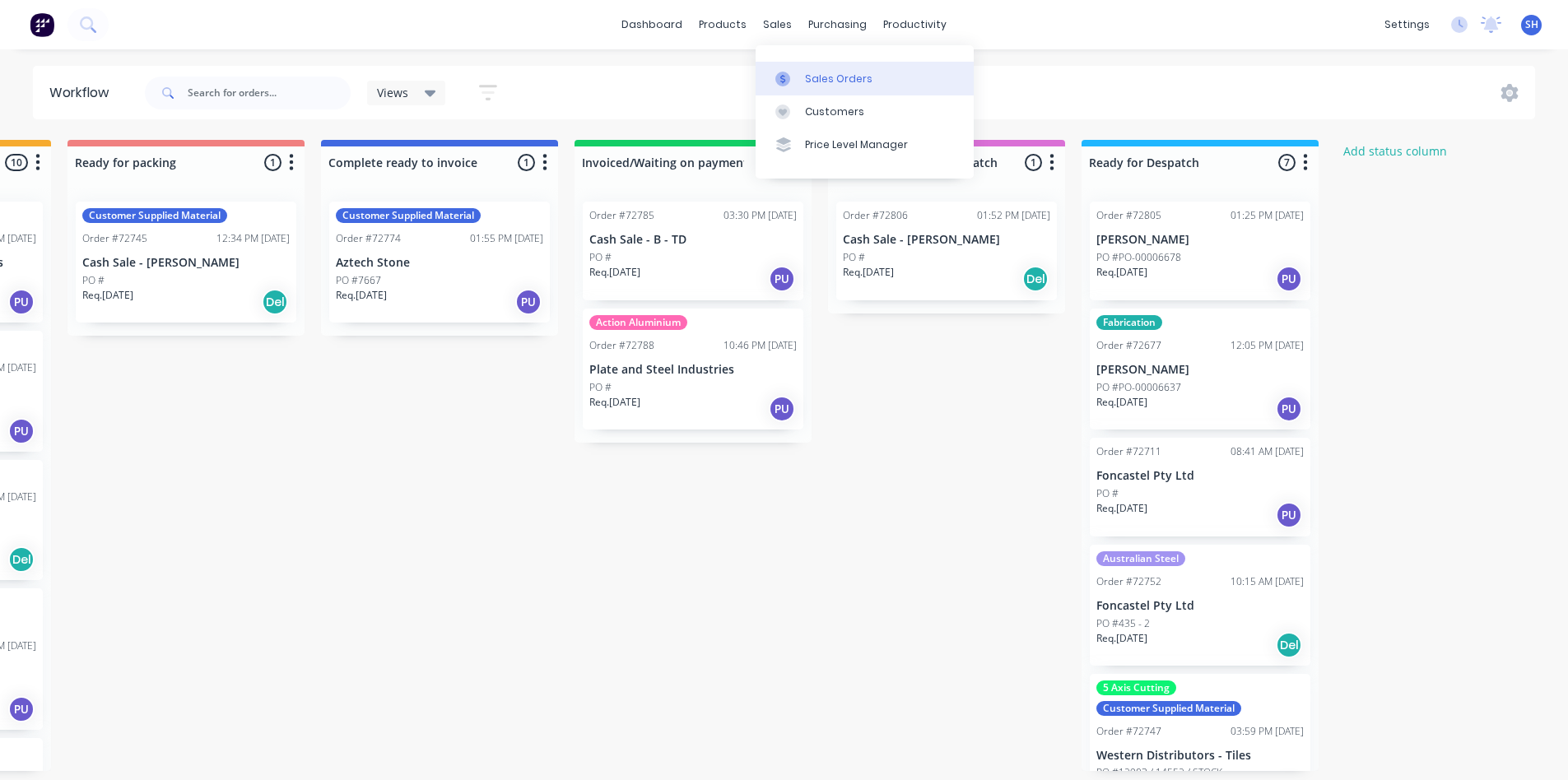
click at [813, 84] on div "Sales Orders" at bounding box center [839, 79] width 68 height 15
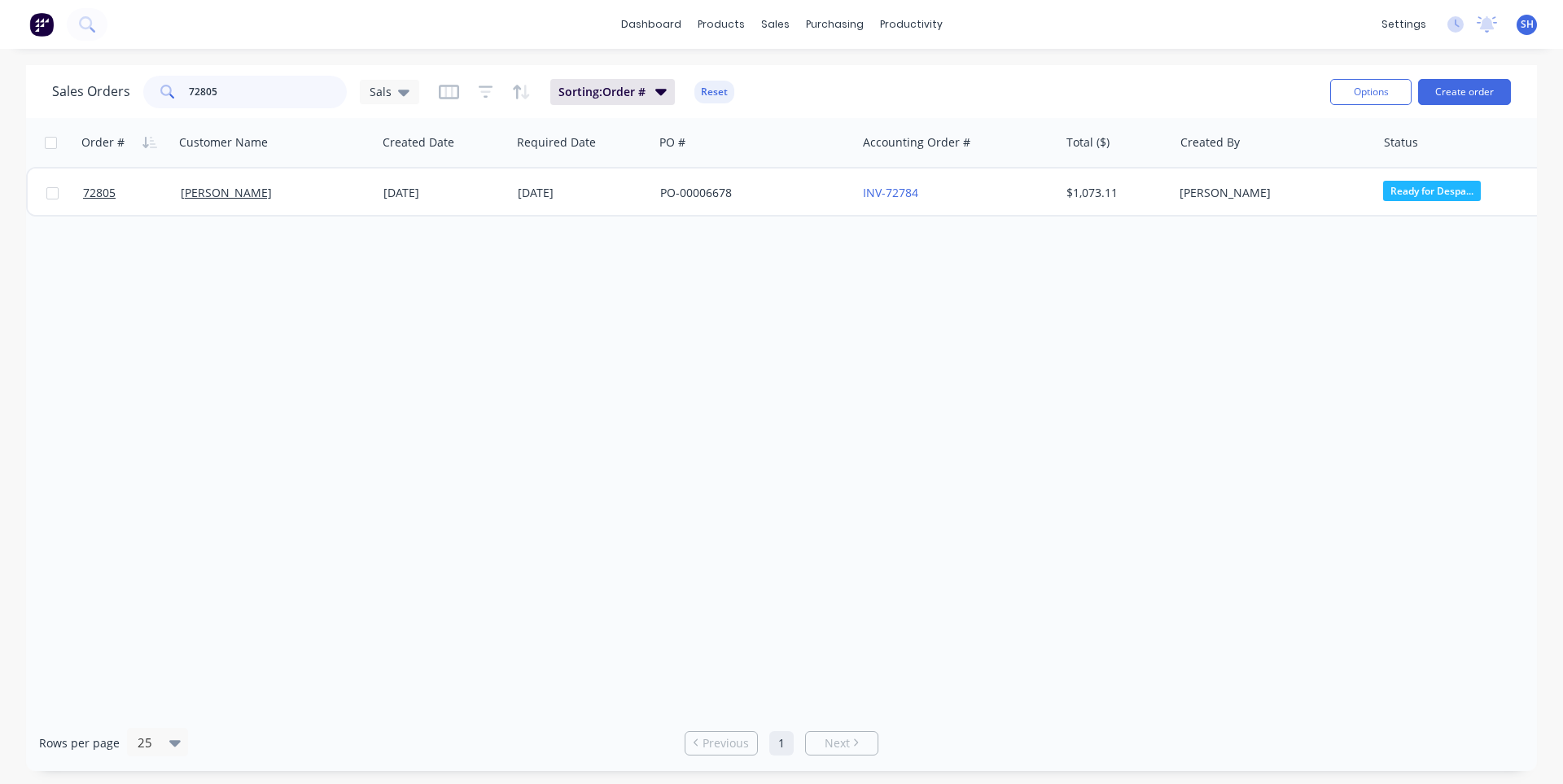
drag, startPoint x: 236, startPoint y: 84, endPoint x: 157, endPoint y: 100, distance: 80.6
click at [157, 100] on div "72805" at bounding box center [244, 92] width 203 height 33
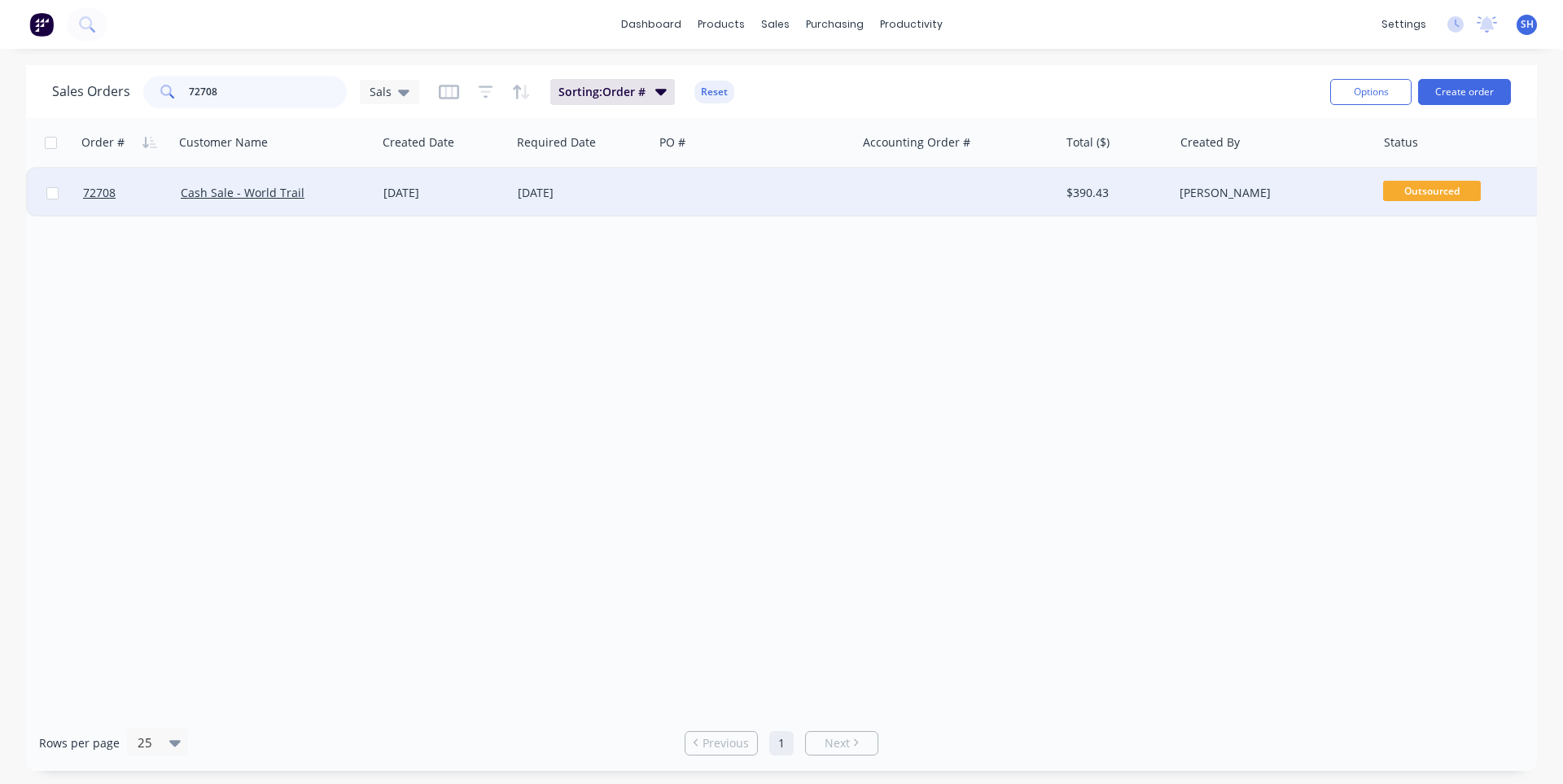
type input "72708"
click at [624, 184] on div "29 Aug 2025" at bounding box center [583, 193] width 142 height 49
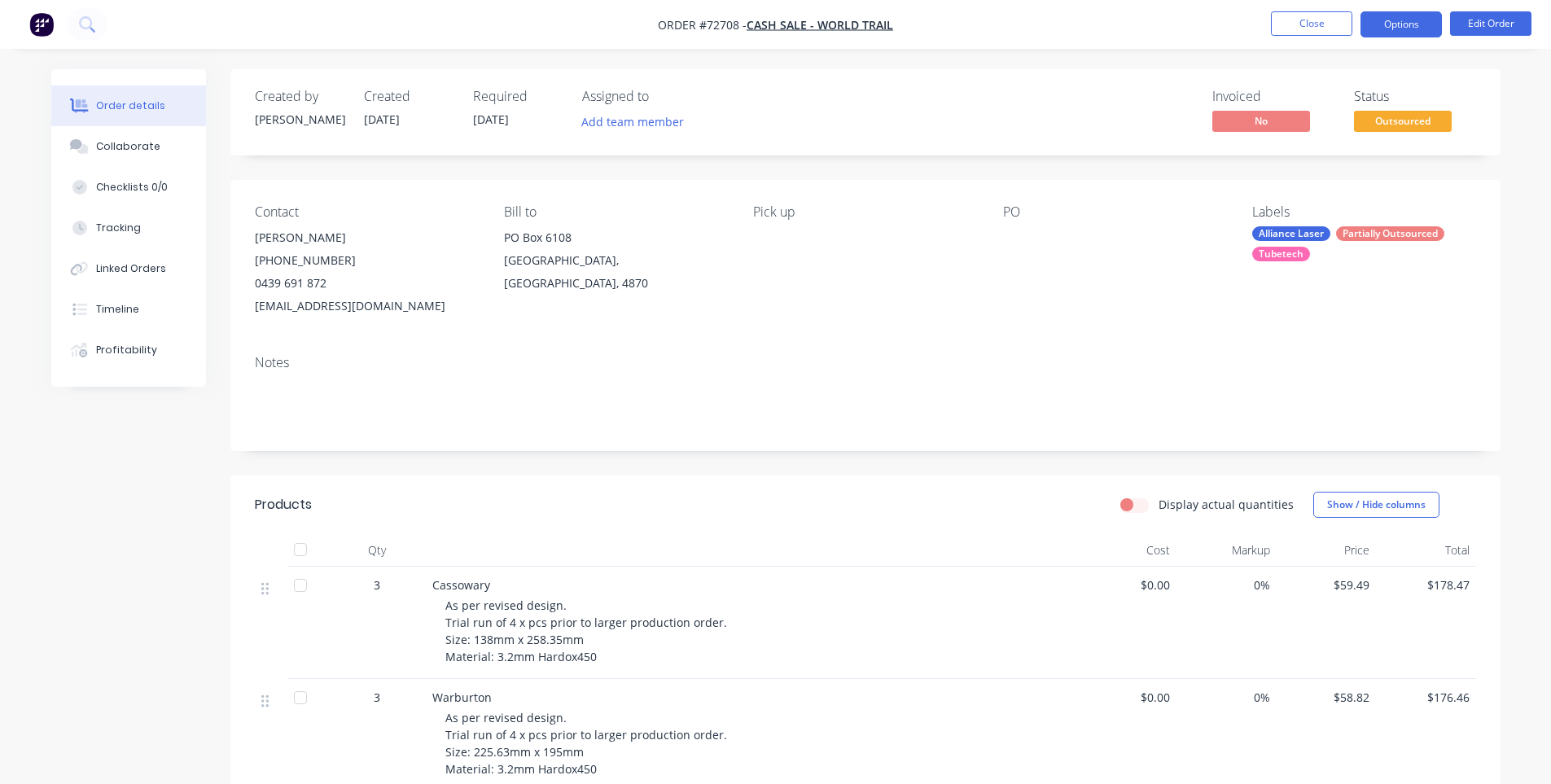
click at [1391, 32] on button "Options" at bounding box center [1401, 24] width 82 height 26
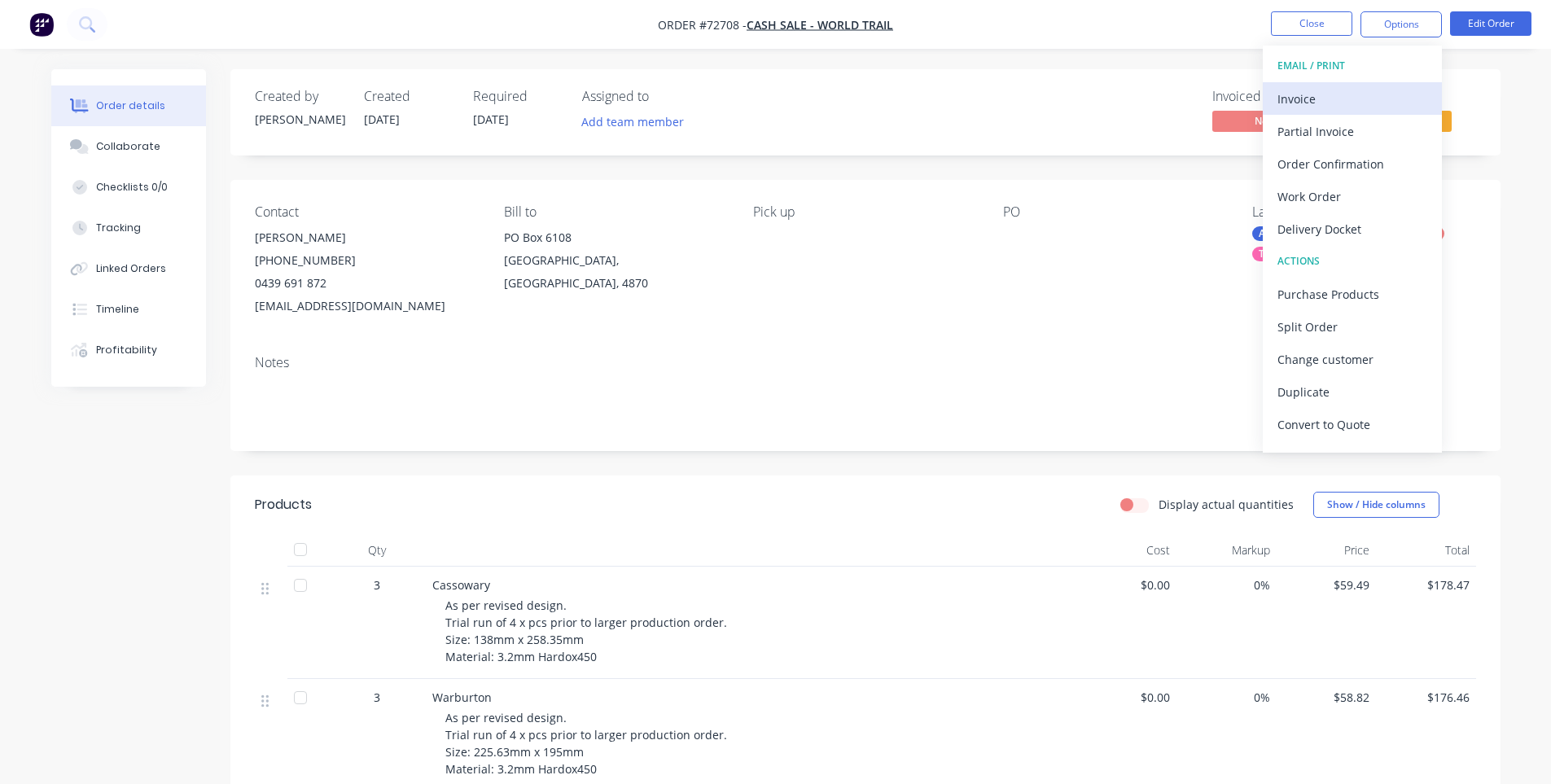
click at [1315, 91] on div "Invoice" at bounding box center [1352, 99] width 149 height 24
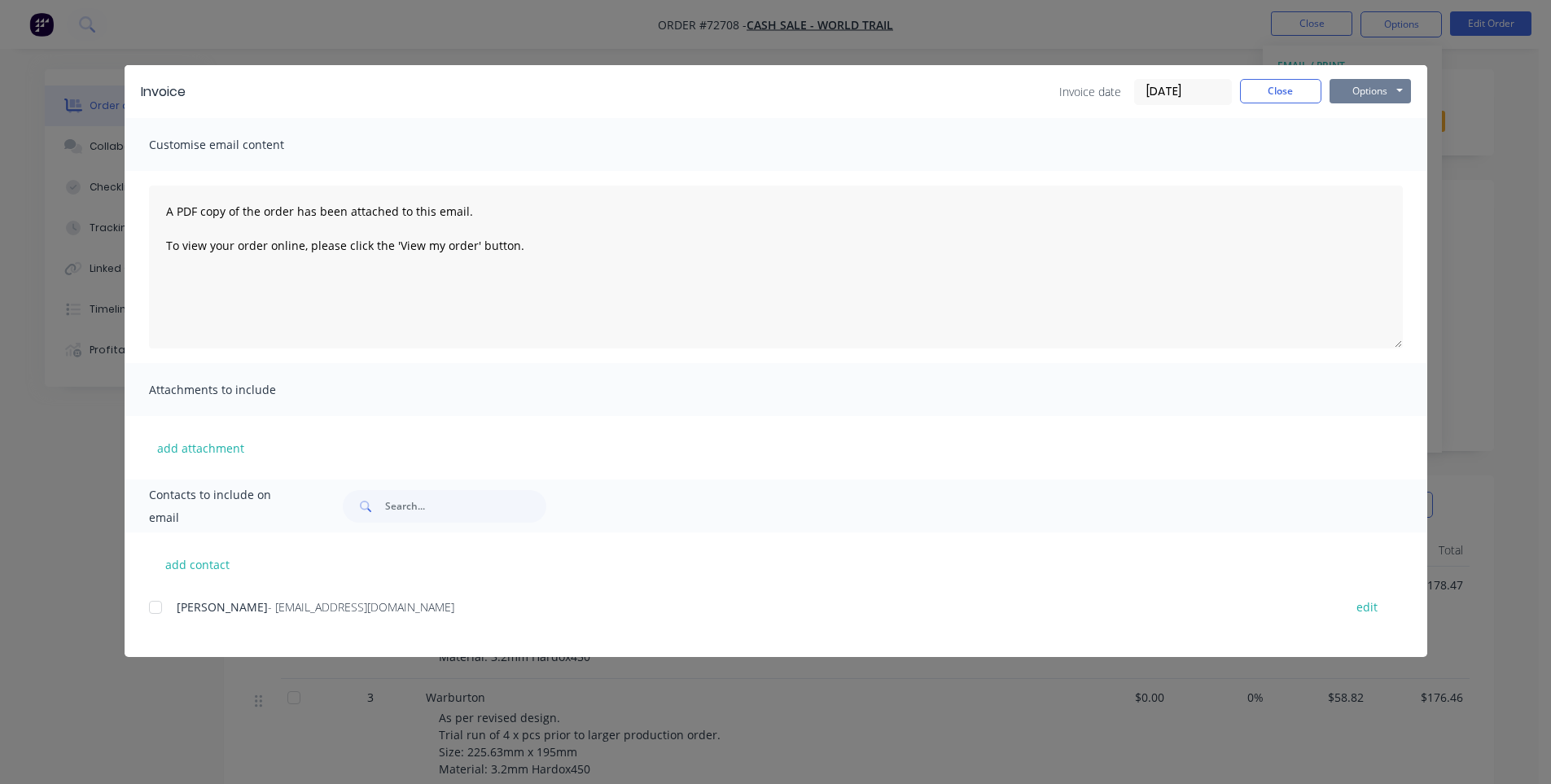
click at [1397, 93] on button "Options" at bounding box center [1370, 91] width 82 height 24
click at [1353, 150] on button "Print" at bounding box center [1381, 146] width 105 height 27
click at [1281, 85] on button "Close" at bounding box center [1281, 91] width 82 height 24
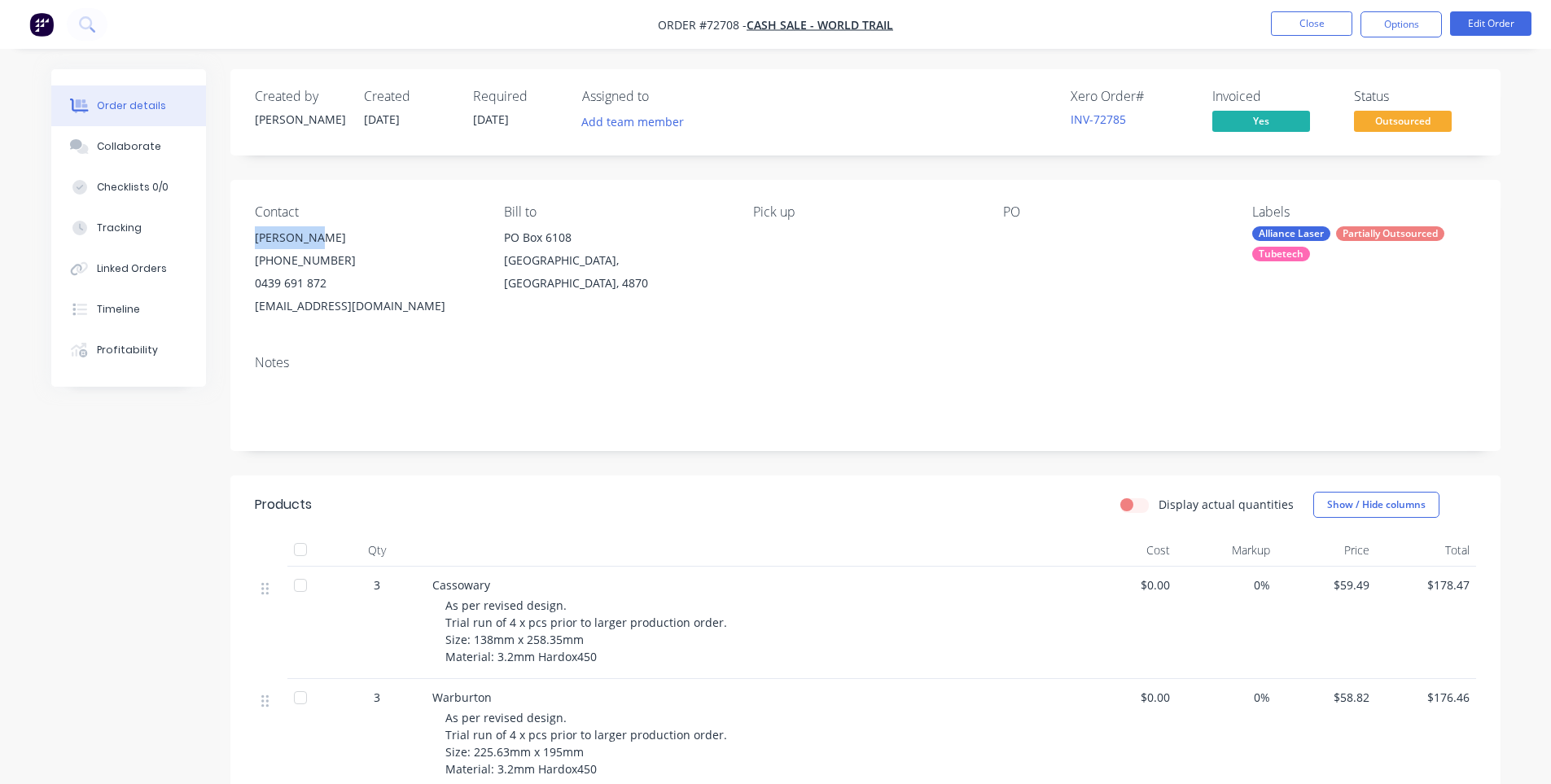
drag, startPoint x: 317, startPoint y: 236, endPoint x: 249, endPoint y: 247, distance: 68.9
click at [249, 247] on div "Contact Dylan Shea (07) 4038 2658 0439 691 872 dylanshea@world-trail.com Bill t…" at bounding box center [865, 261] width 1270 height 162
copy div "Dylan Shea"
drag, startPoint x: 399, startPoint y: 305, endPoint x: 256, endPoint y: 312, distance: 143.2
click at [256, 312] on div "dylanshea@world-trail.com" at bounding box center [366, 306] width 223 height 23
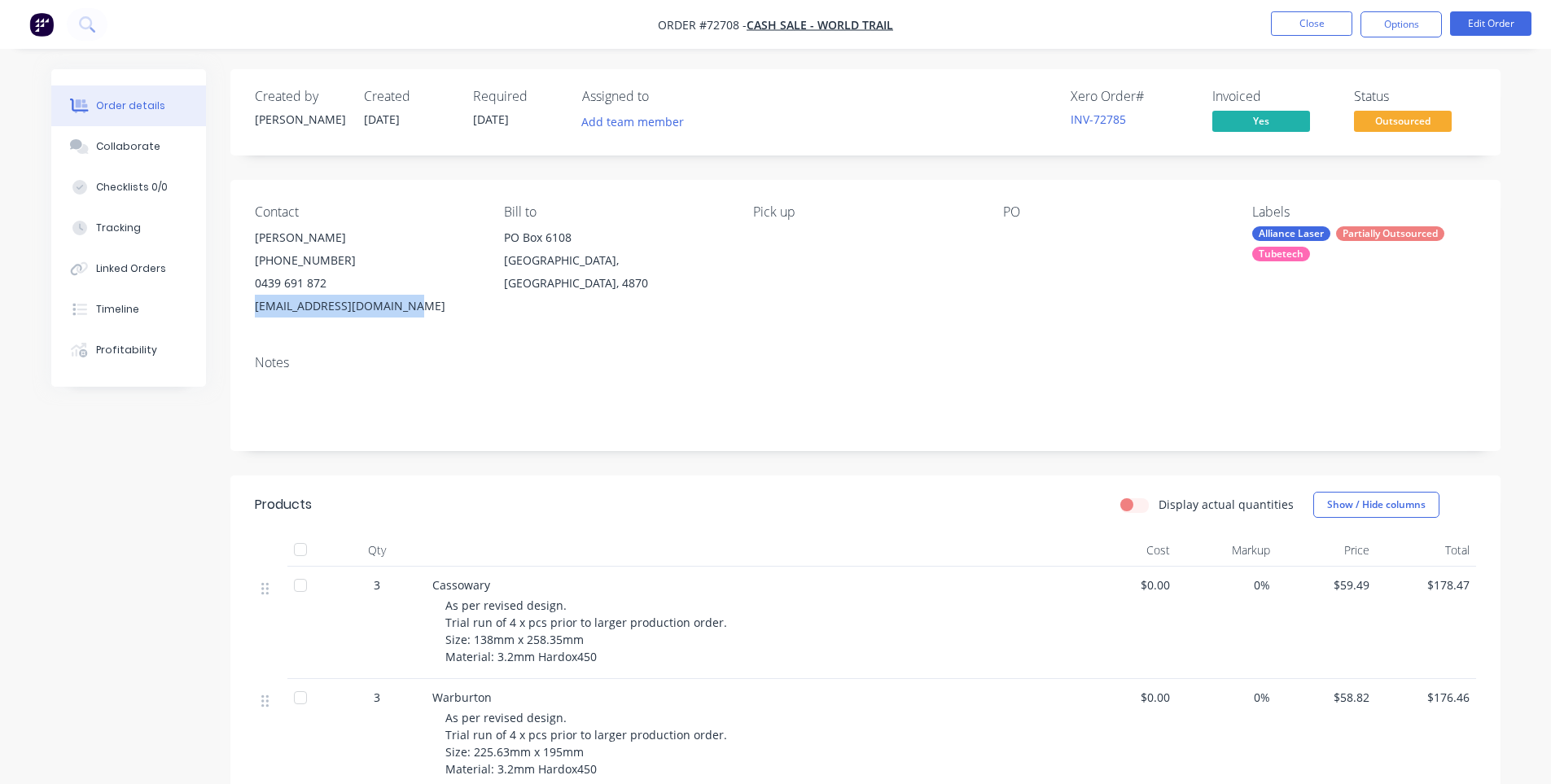
copy div "dylanshea@world-trail.com"
drag, startPoint x: 335, startPoint y: 263, endPoint x: 252, endPoint y: 265, distance: 83.0
click at [252, 265] on div "Contact Dylan Shea (07) 4038 2658 0439 691 872 dylanshea@world-trail.com Bill t…" at bounding box center [865, 261] width 1270 height 162
copy div "(07) 4038 2658"
drag, startPoint x: 328, startPoint y: 287, endPoint x: 249, endPoint y: 284, distance: 79.1
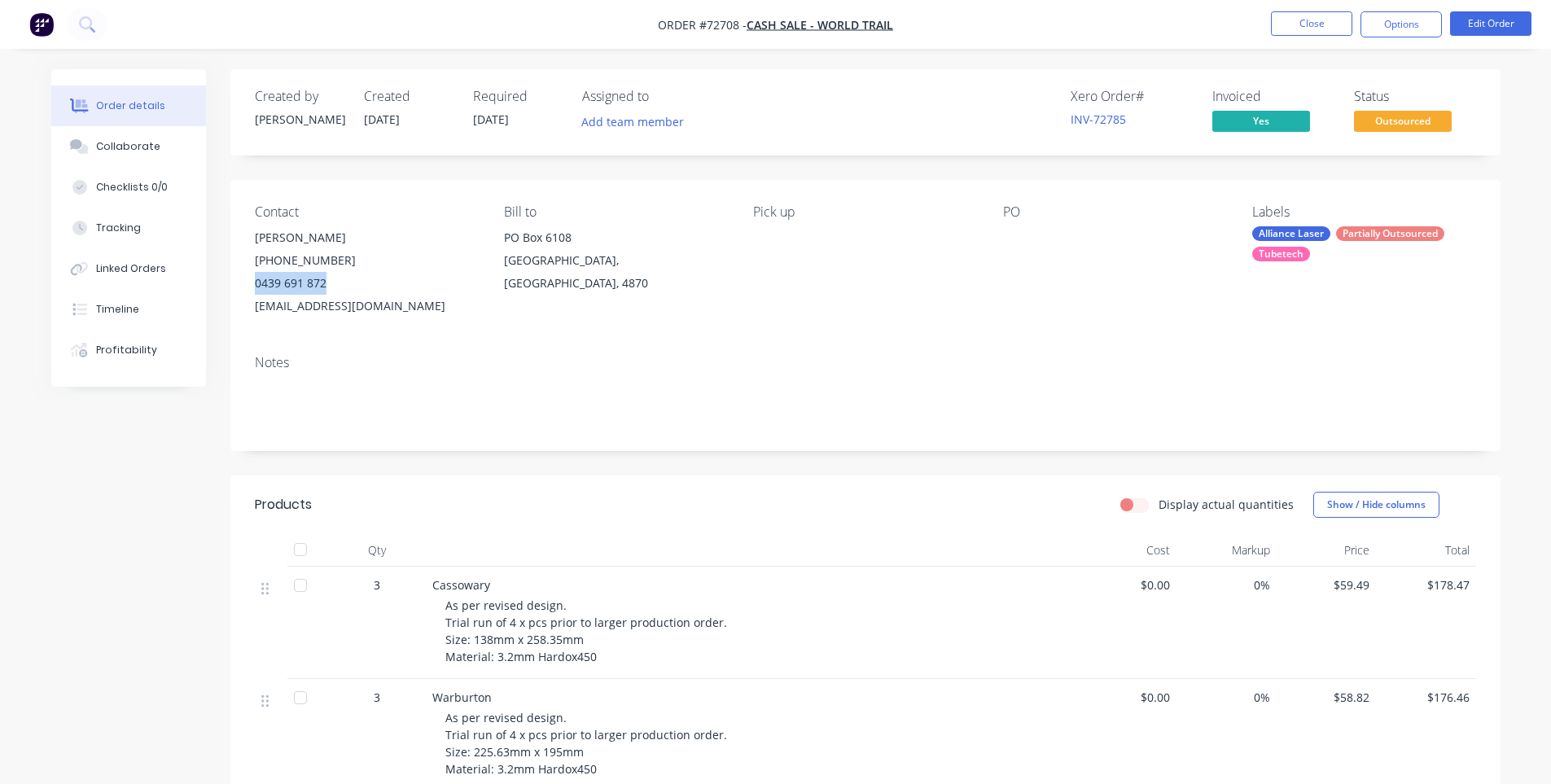
click at [249, 284] on div "Contact Dylan Shea (07) 4038 2658 0439 691 872 dylanshea@world-trail.com Bill t…" at bounding box center [865, 261] width 1270 height 162
copy div "0439 691 872"
